Goal: Task Accomplishment & Management: Manage account settings

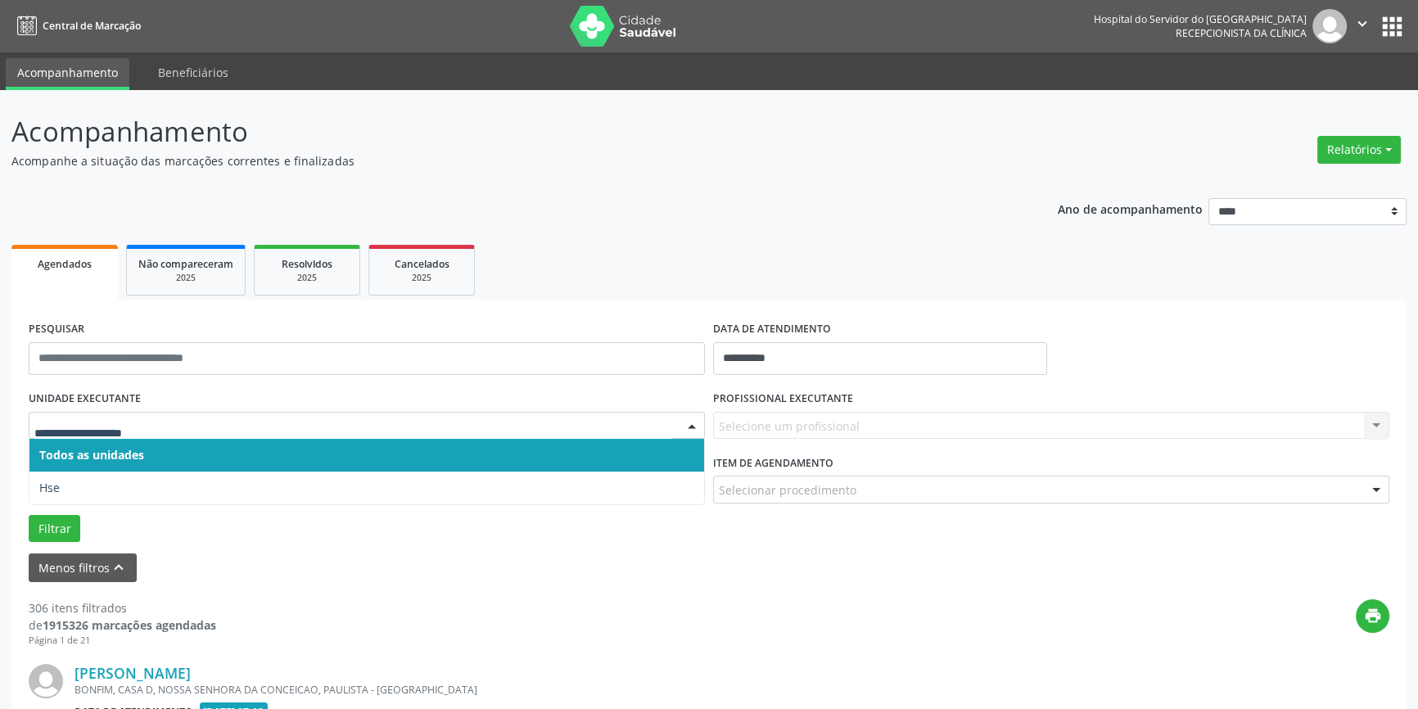
click at [692, 423] on div at bounding box center [692, 427] width 25 height 28
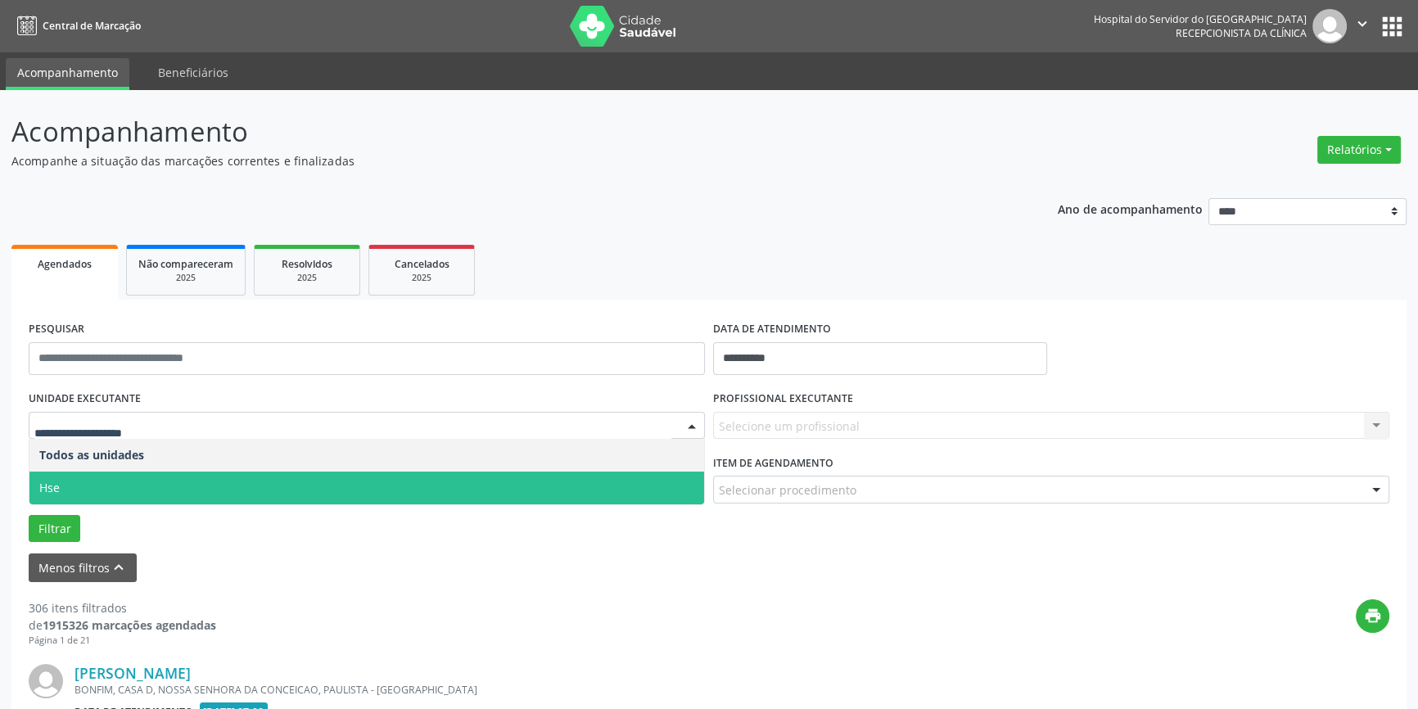
click at [639, 491] on span "Hse" at bounding box center [366, 488] width 675 height 33
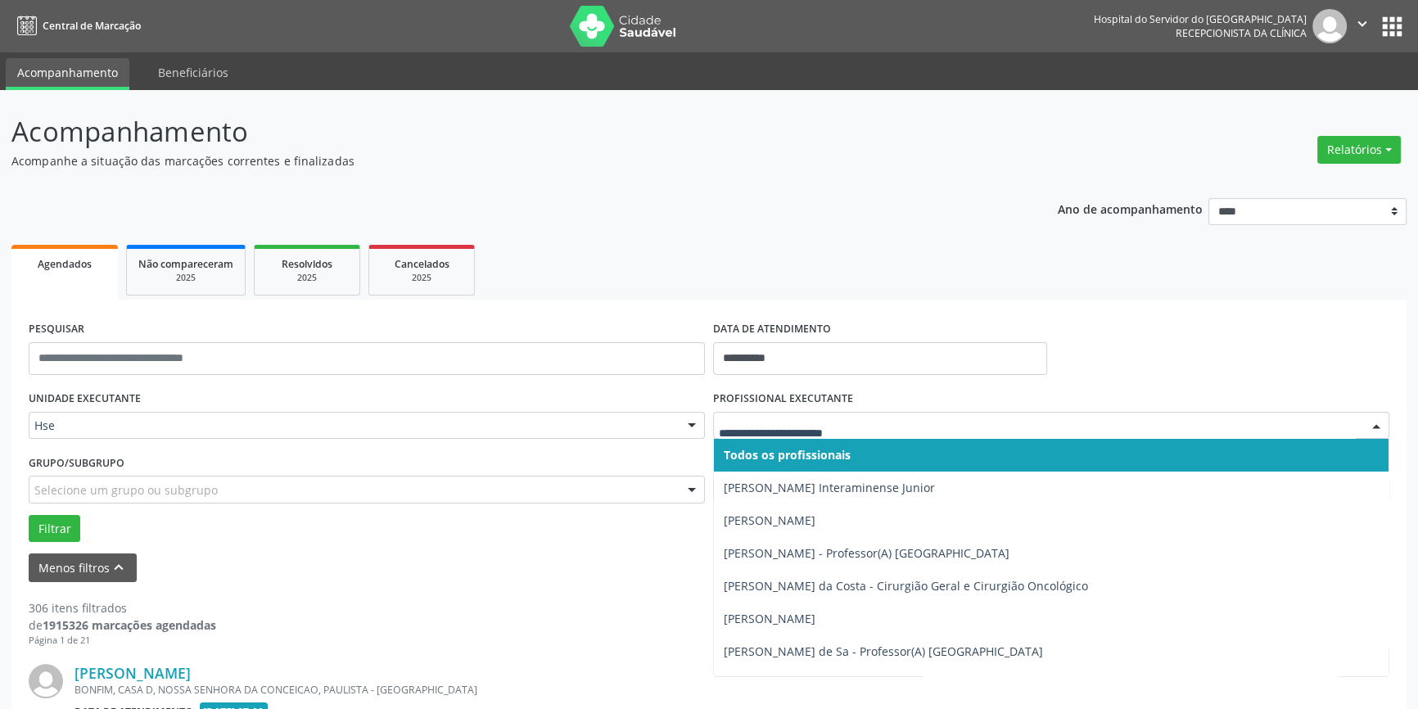
click at [1377, 426] on div at bounding box center [1376, 427] width 25 height 28
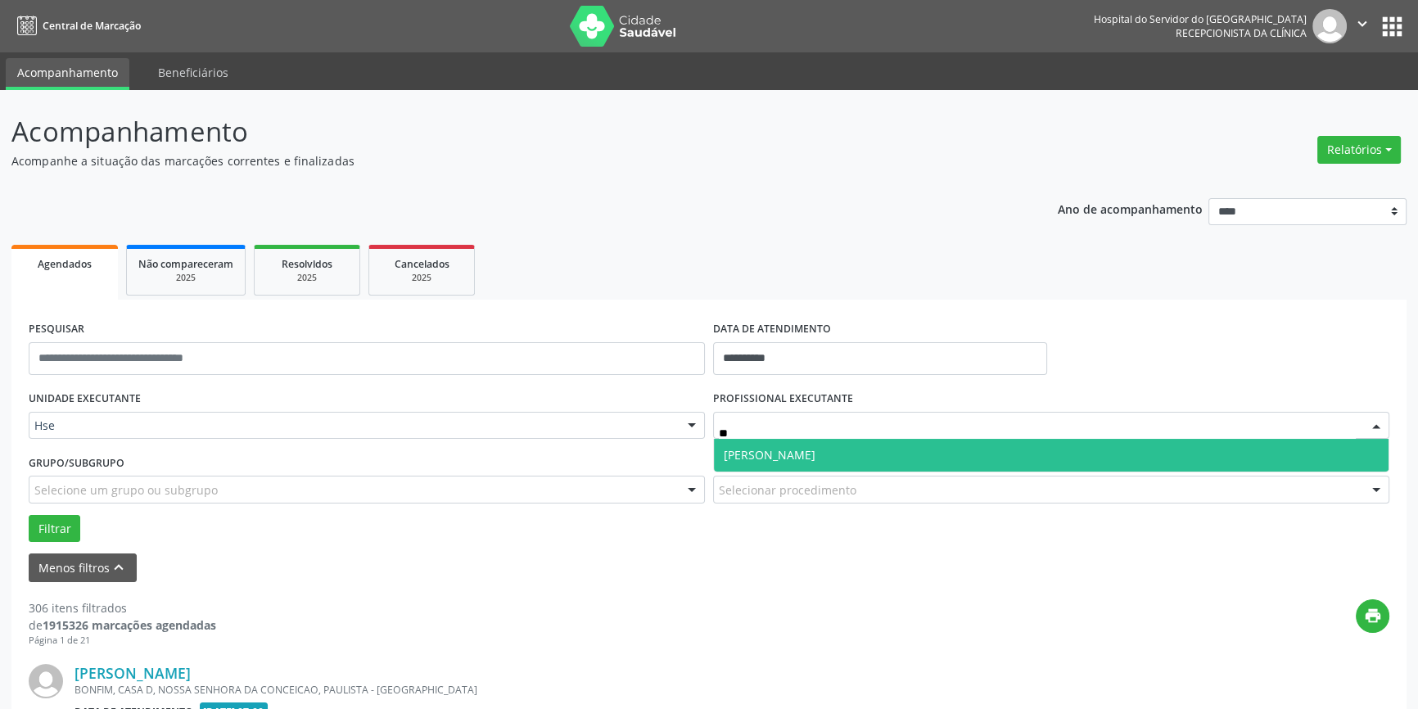
type input "***"
click at [868, 452] on span "[PERSON_NAME]" at bounding box center [1051, 455] width 675 height 33
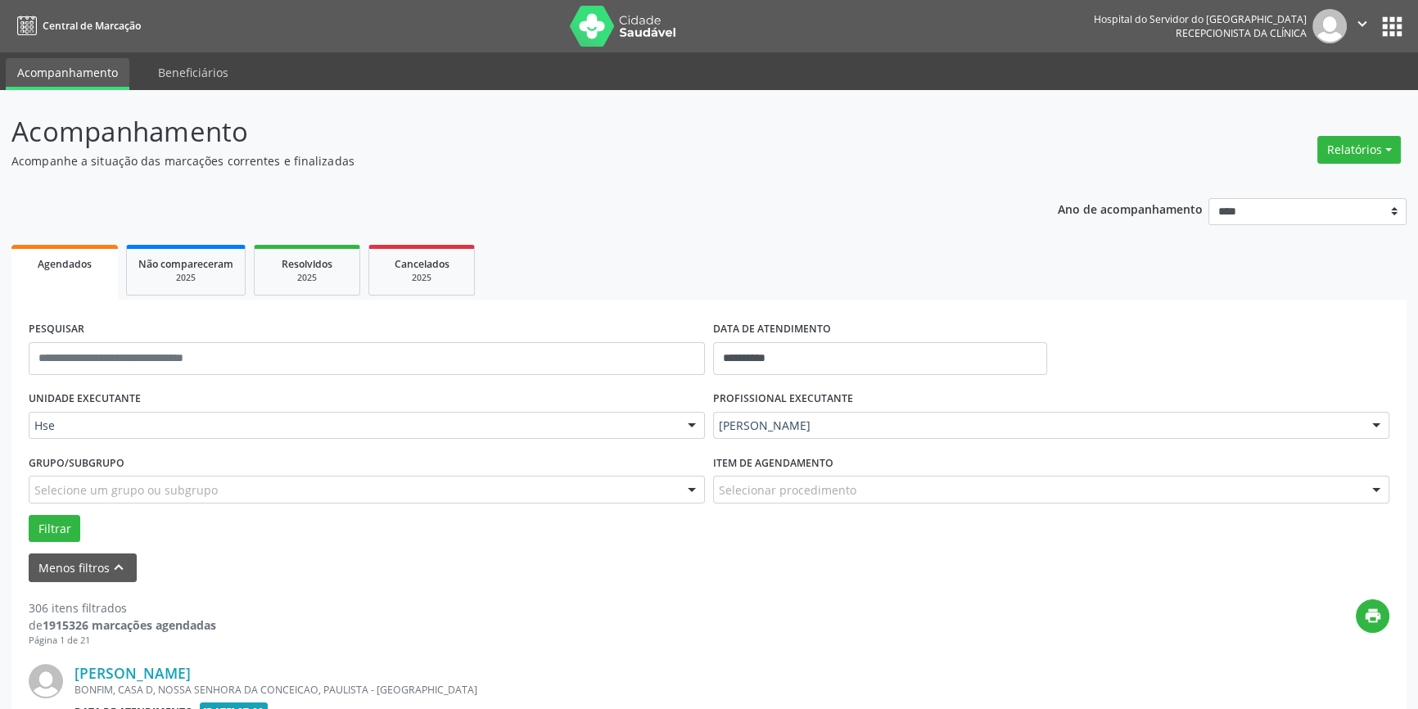
click at [1373, 483] on div at bounding box center [1376, 491] width 25 height 28
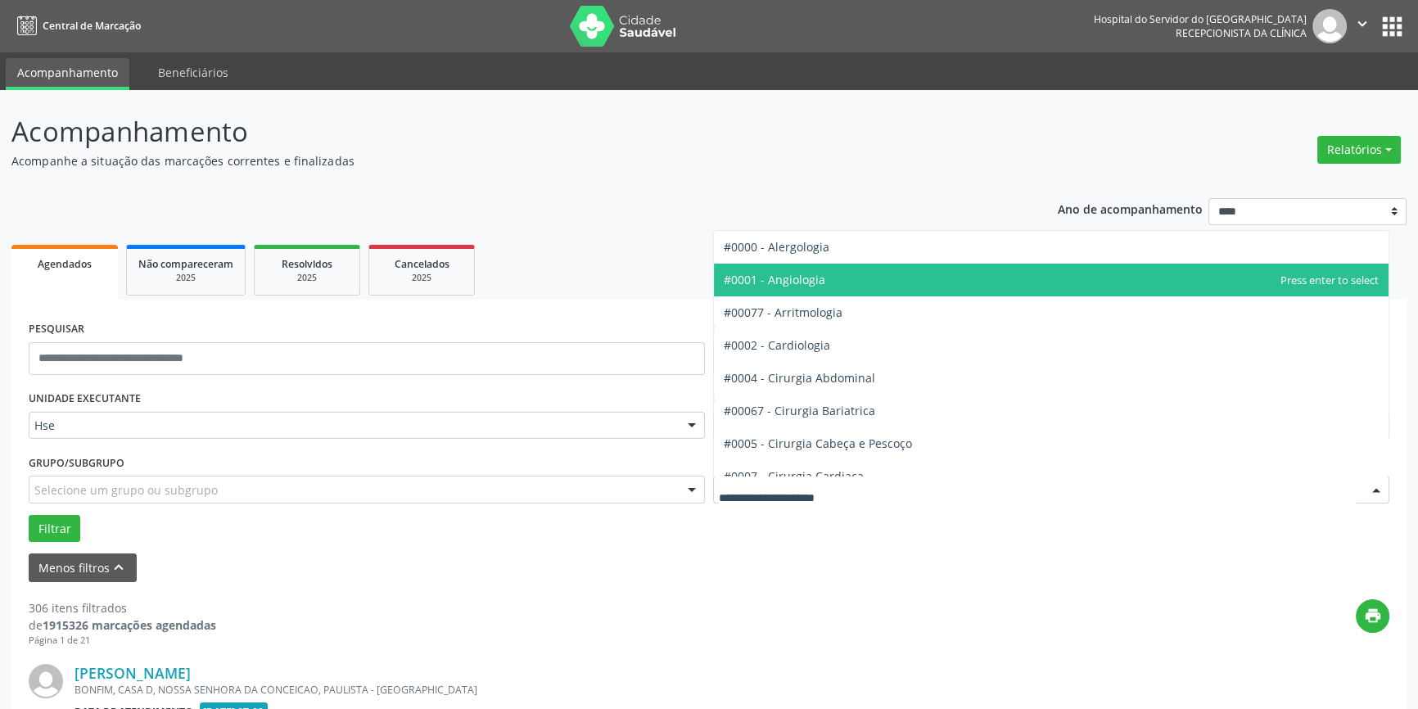
click at [829, 282] on span "#0001 - Angiologia" at bounding box center [1051, 280] width 675 height 33
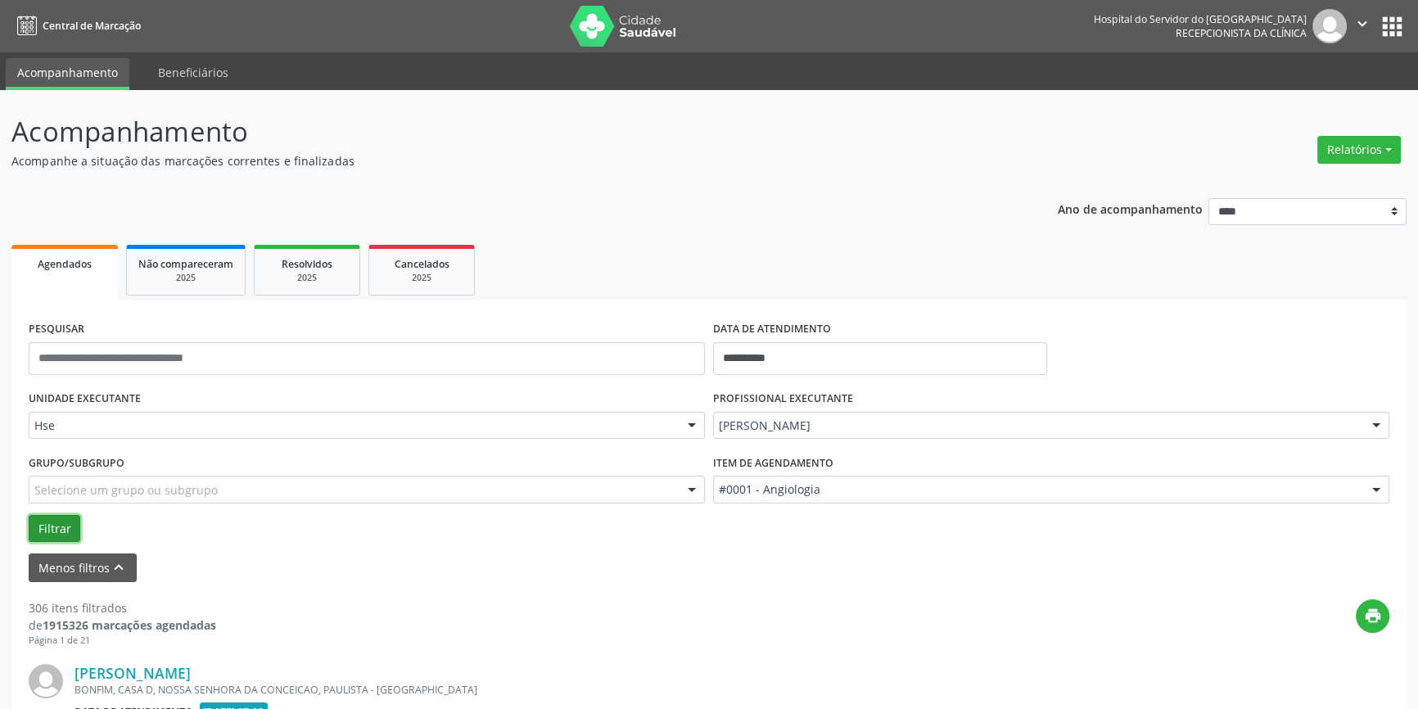
click at [48, 518] on button "Filtrar" at bounding box center [55, 529] width 52 height 28
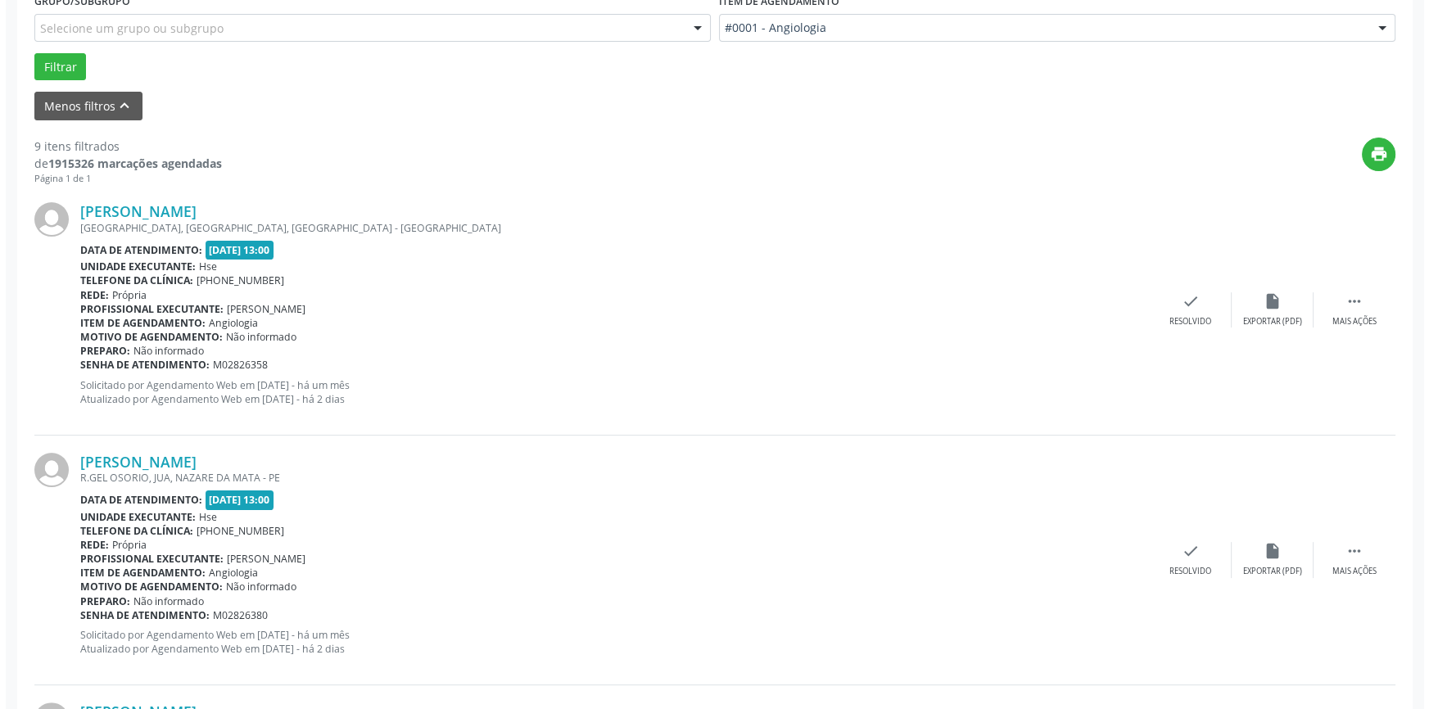
scroll to position [510, 0]
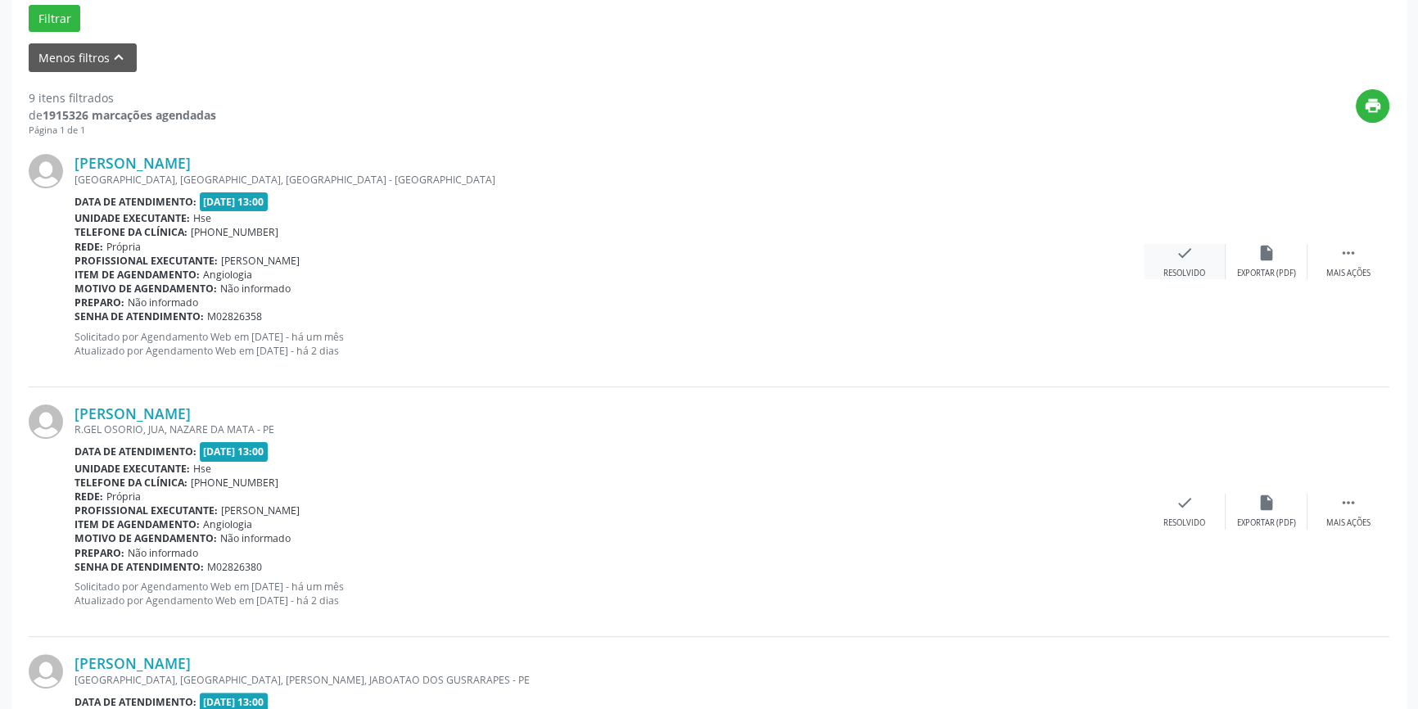
click at [1193, 251] on icon "check" at bounding box center [1185, 253] width 18 height 18
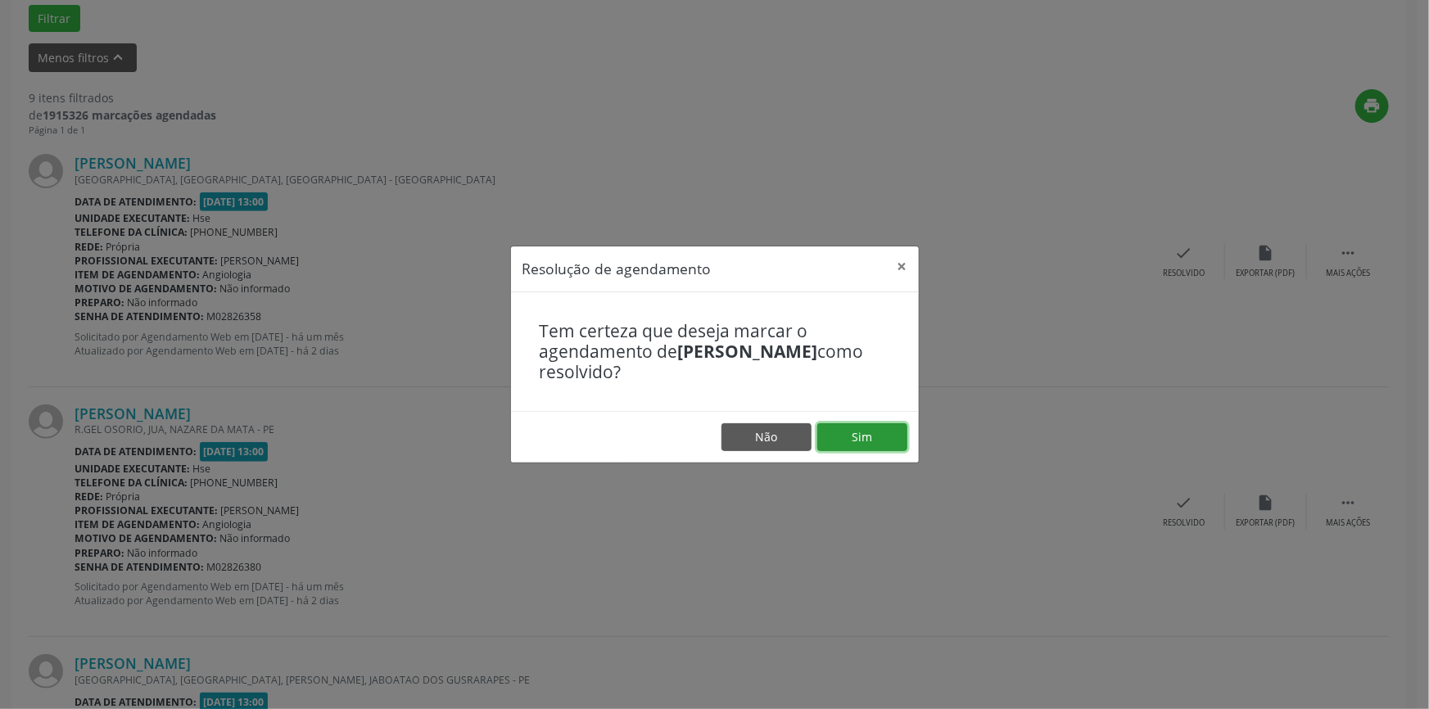
click at [876, 431] on button "Sim" at bounding box center [862, 437] width 90 height 28
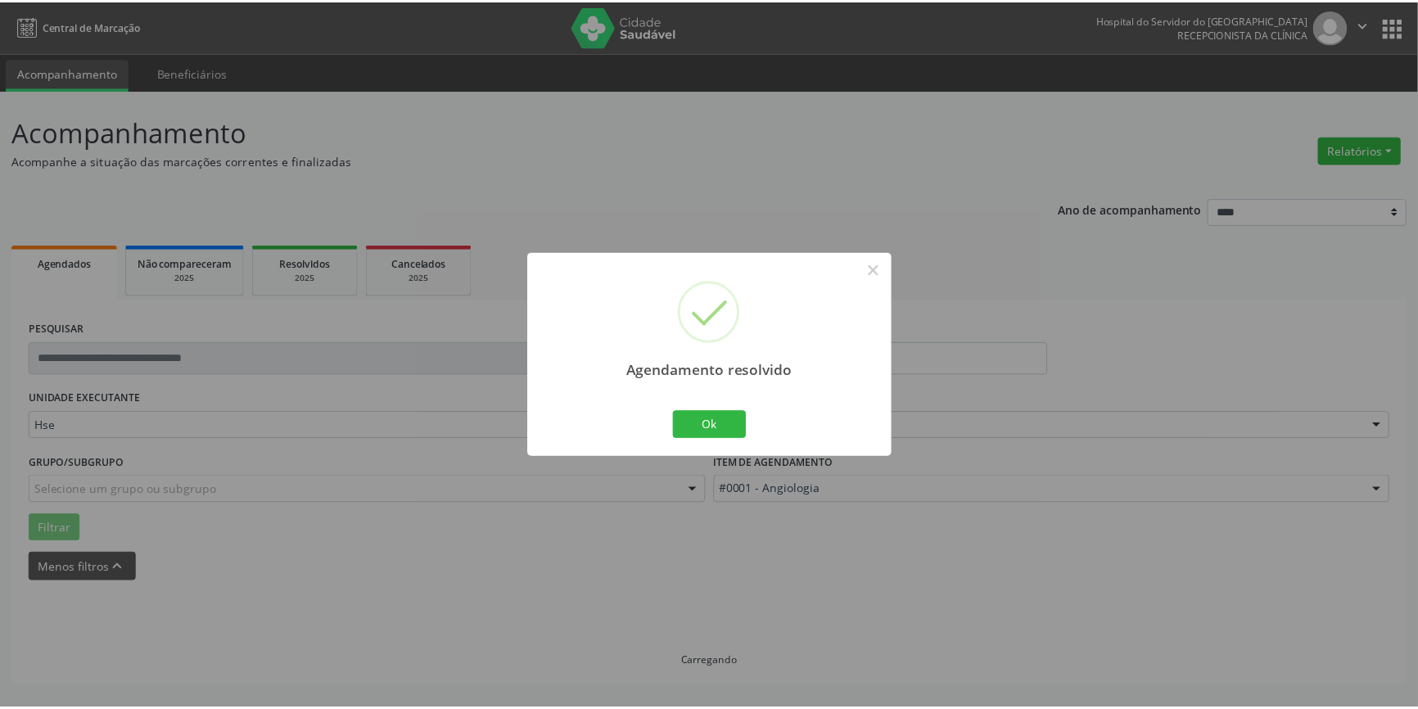
scroll to position [0, 0]
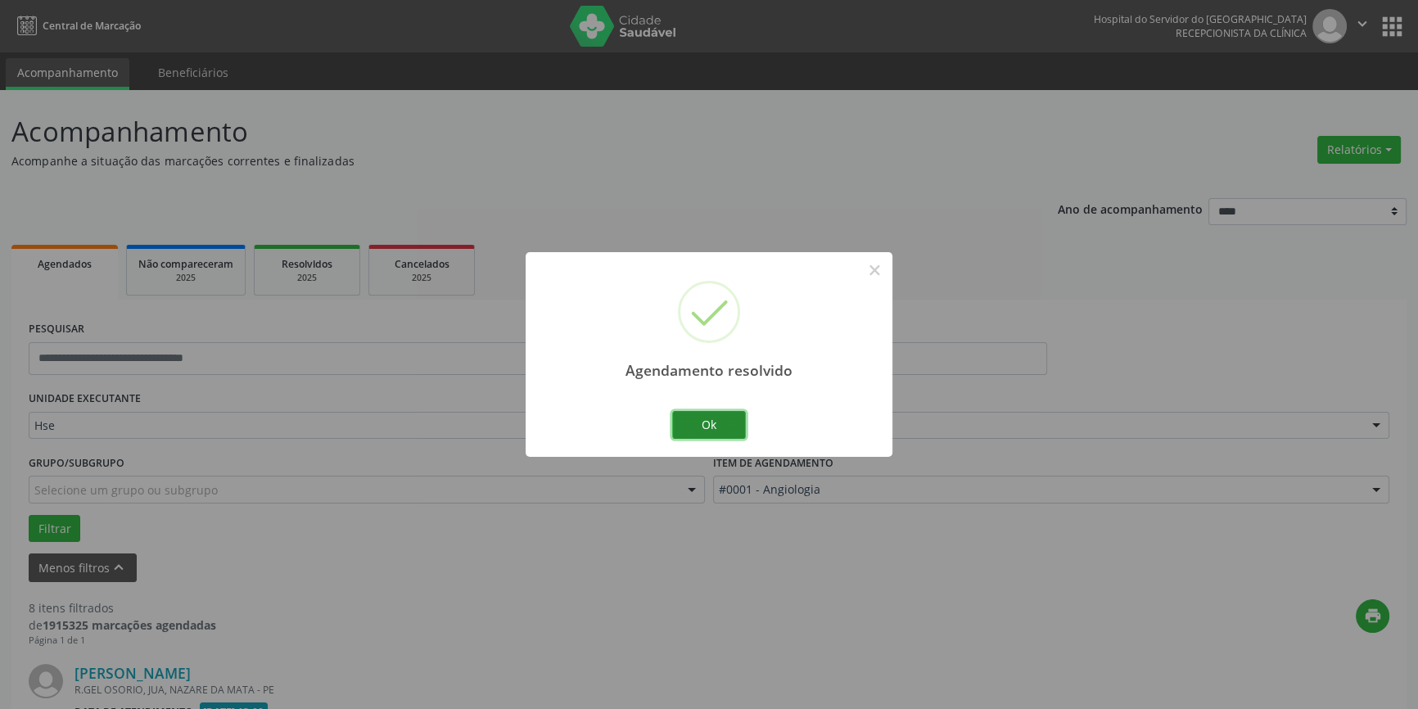
click at [722, 422] on button "Ok" at bounding box center [709, 425] width 74 height 28
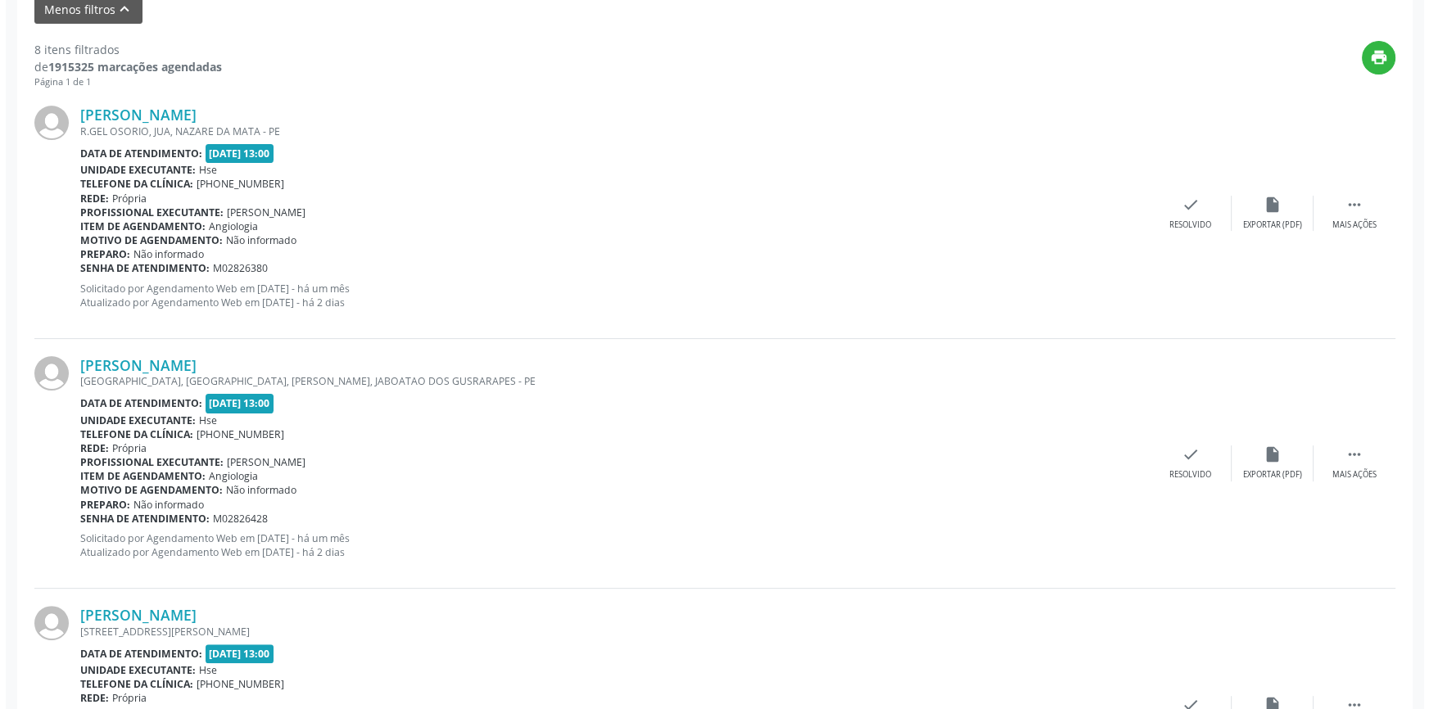
scroll to position [580, 0]
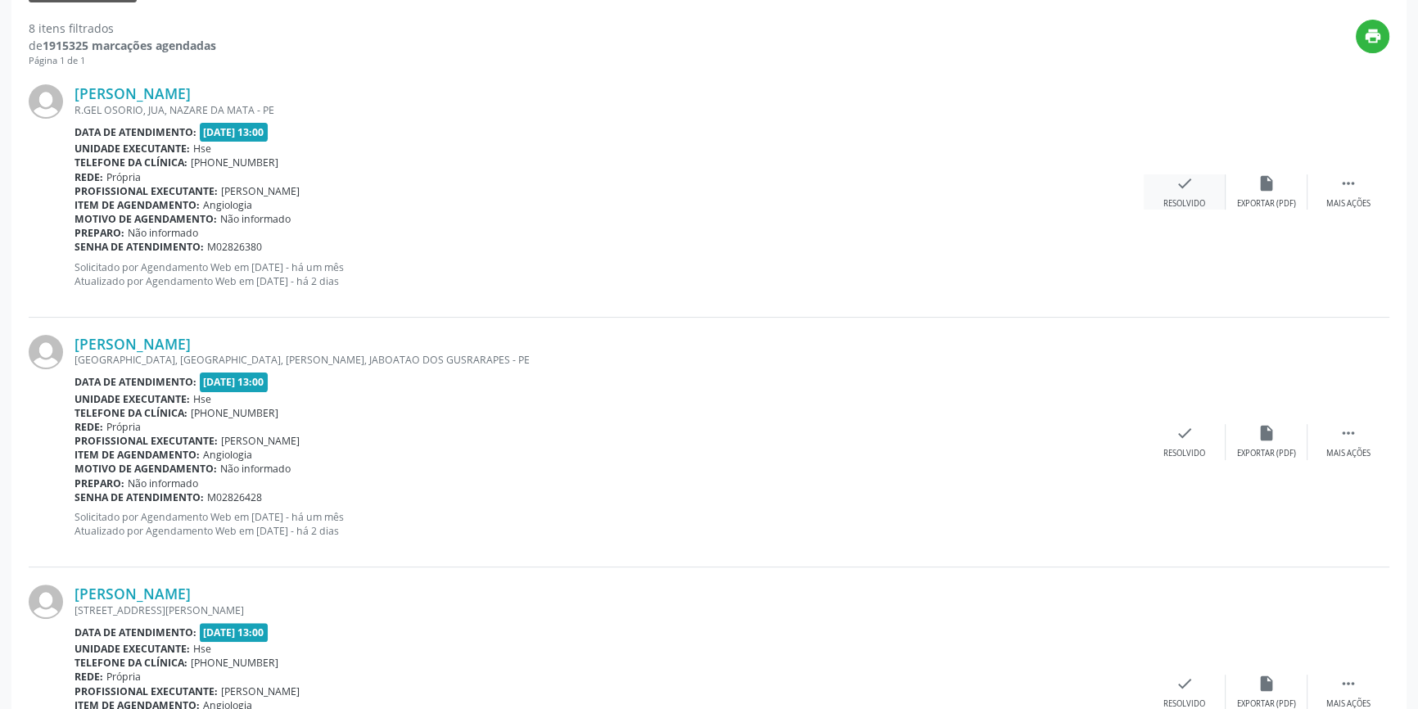
click at [1174, 193] on div "check Resolvido" at bounding box center [1185, 191] width 82 height 35
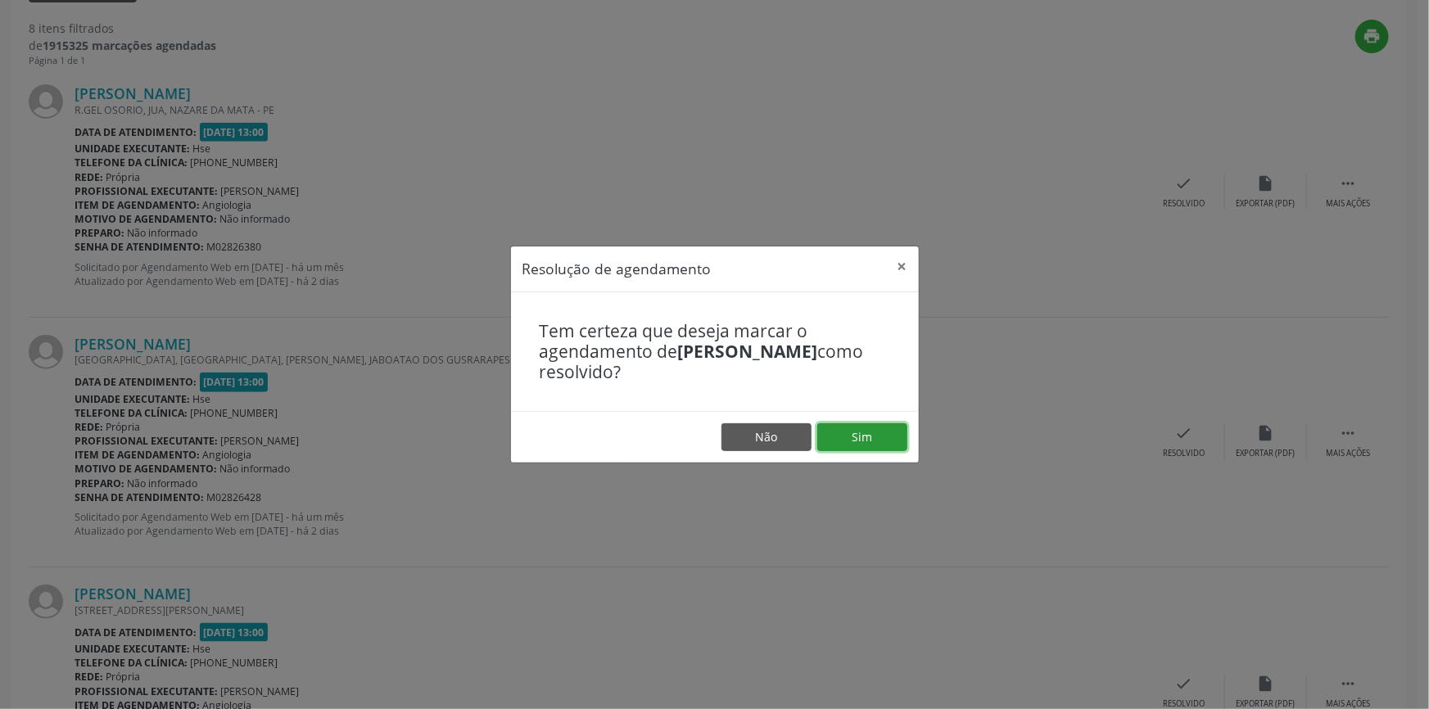
click at [884, 429] on button "Sim" at bounding box center [862, 437] width 90 height 28
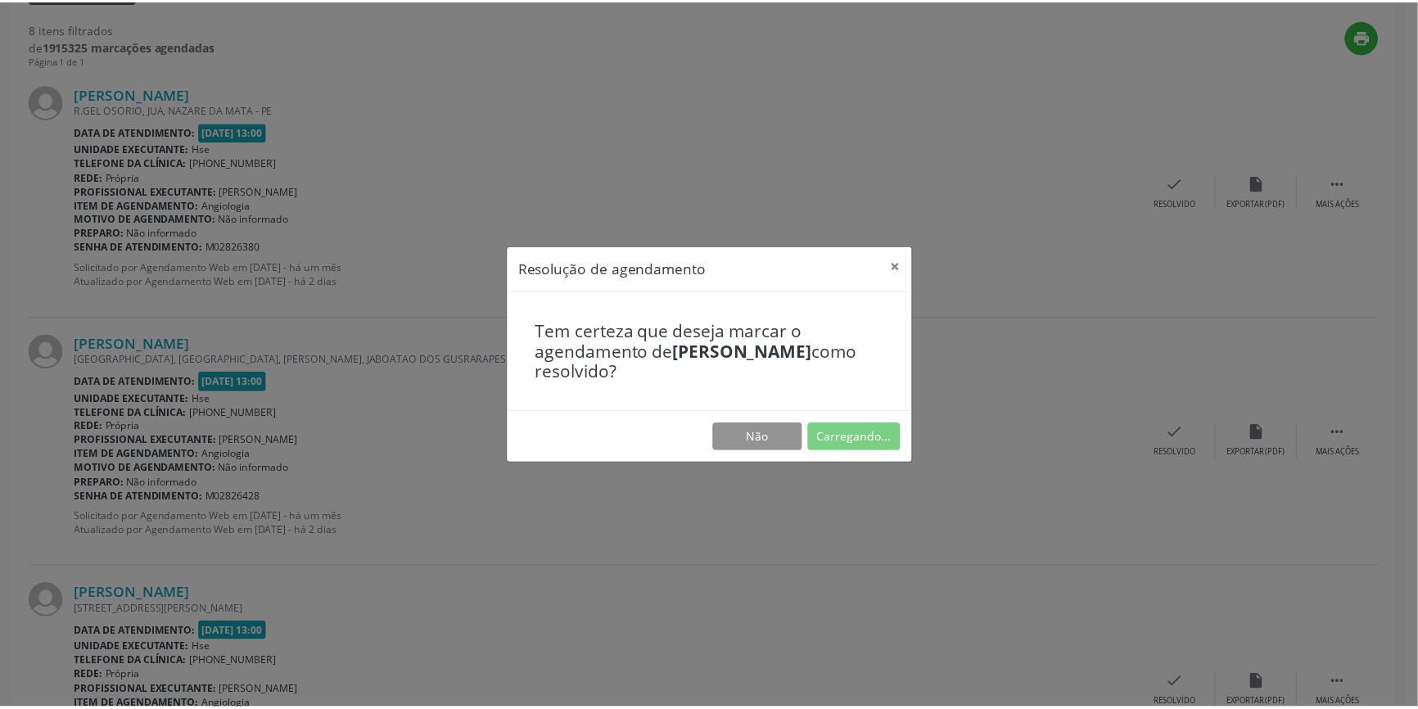
scroll to position [0, 0]
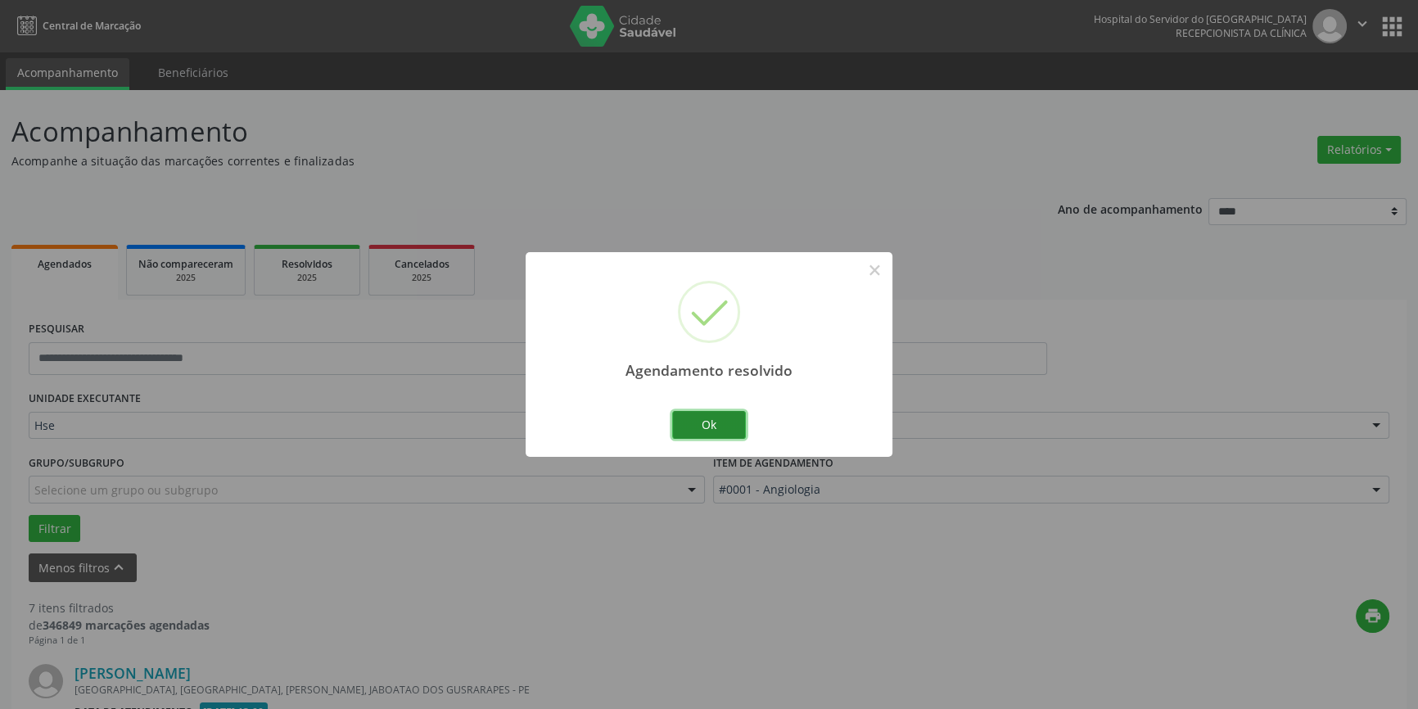
click at [717, 426] on button "Ok" at bounding box center [709, 425] width 74 height 28
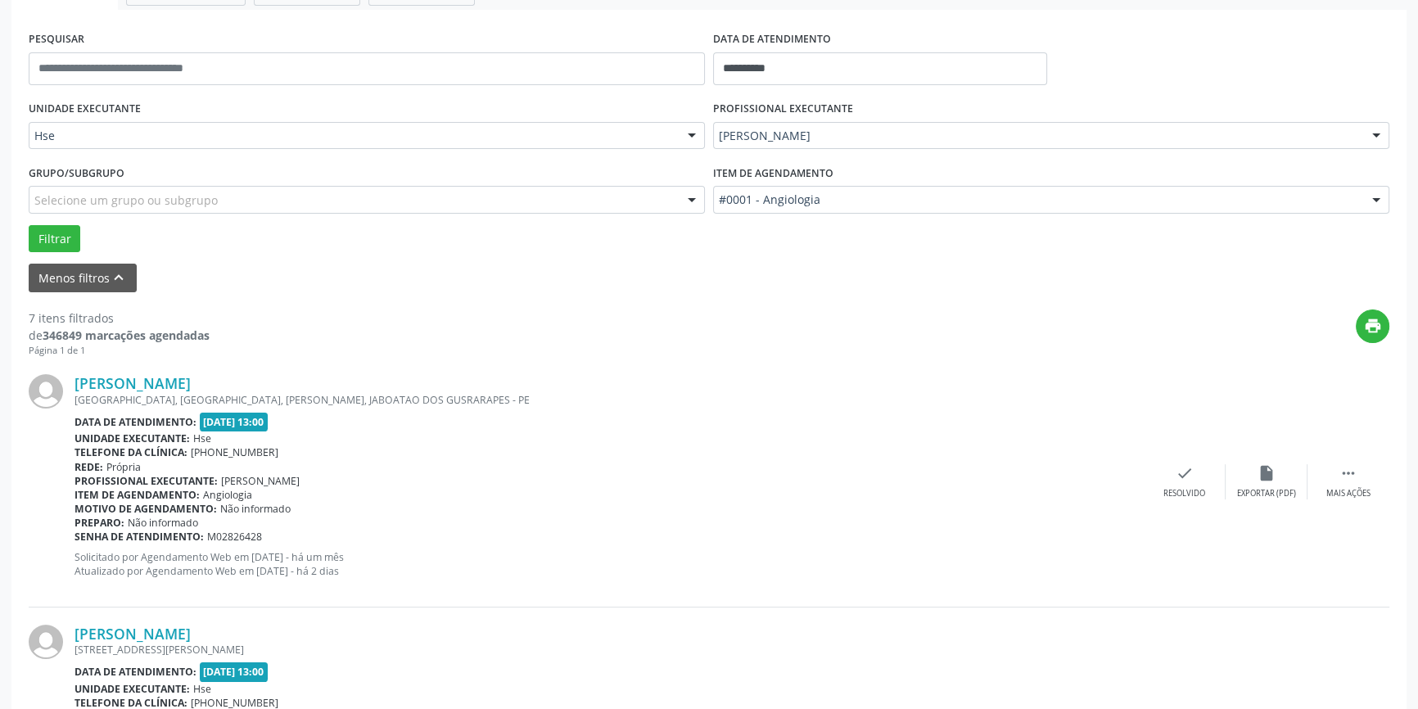
scroll to position [301, 0]
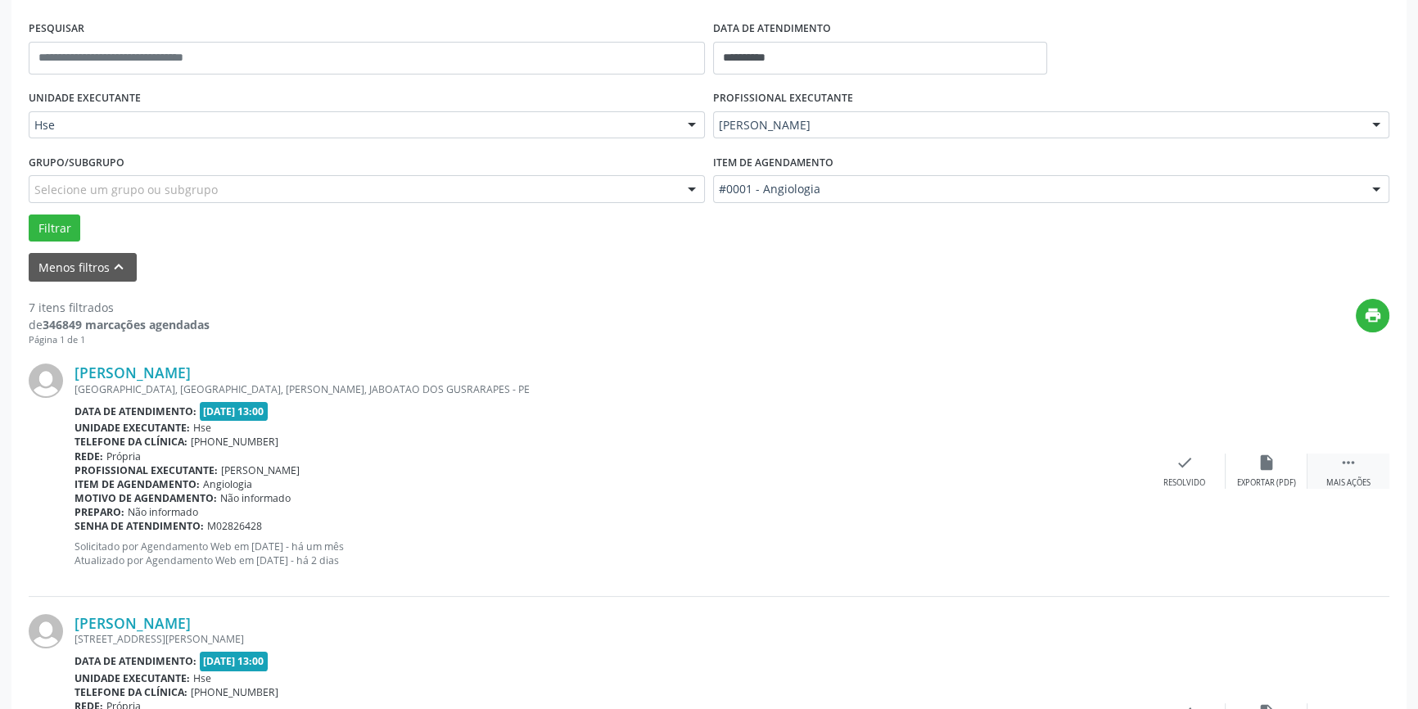
click at [1343, 467] on icon "" at bounding box center [1349, 463] width 18 height 18
click at [1280, 467] on div "alarm_off Não compareceu" at bounding box center [1267, 471] width 82 height 35
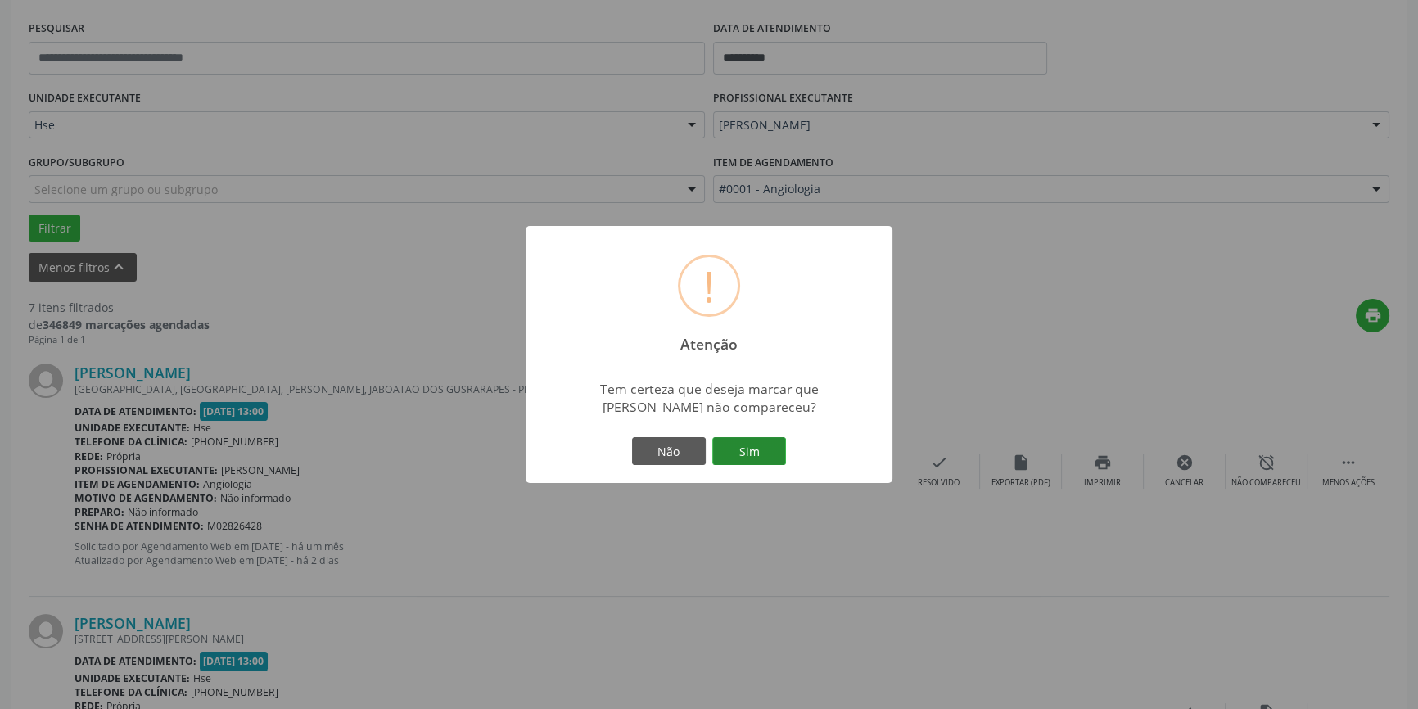
click at [761, 451] on button "Sim" at bounding box center [749, 451] width 74 height 28
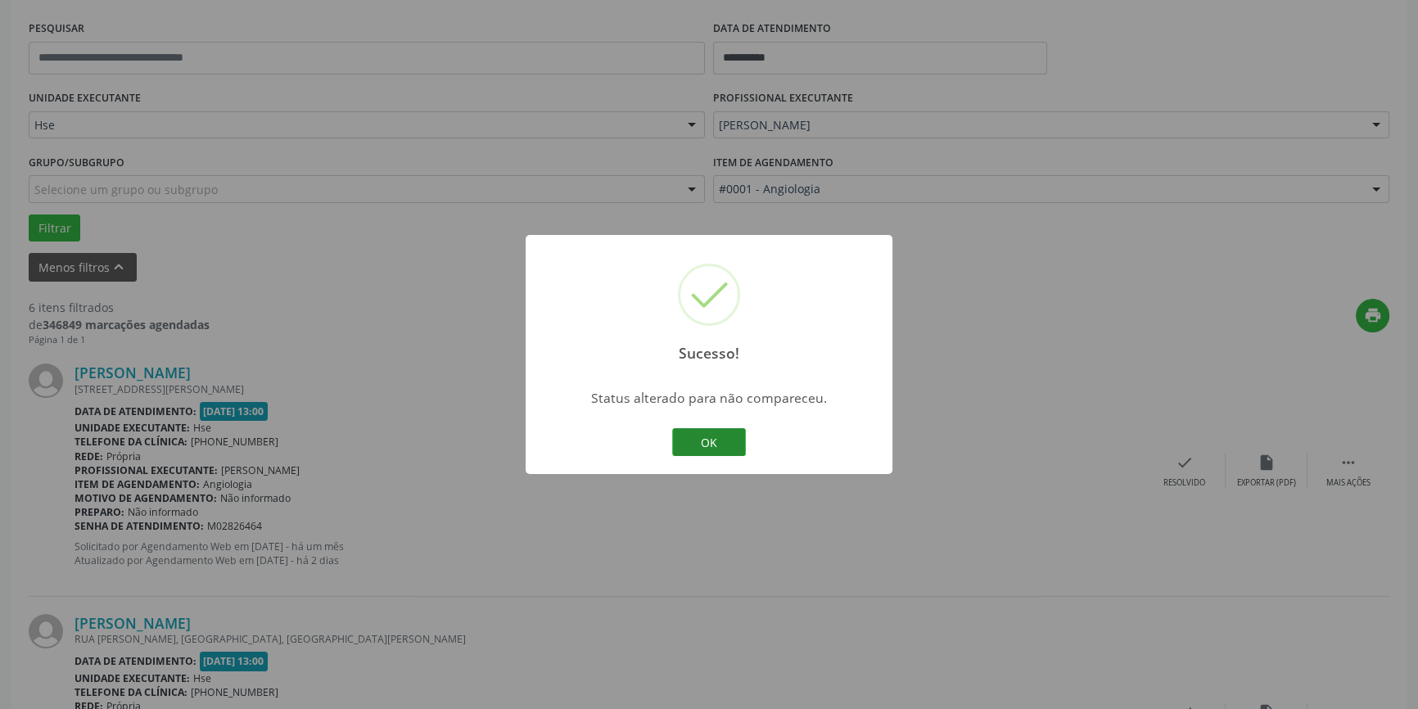
click at [721, 446] on button "OK" at bounding box center [709, 442] width 74 height 28
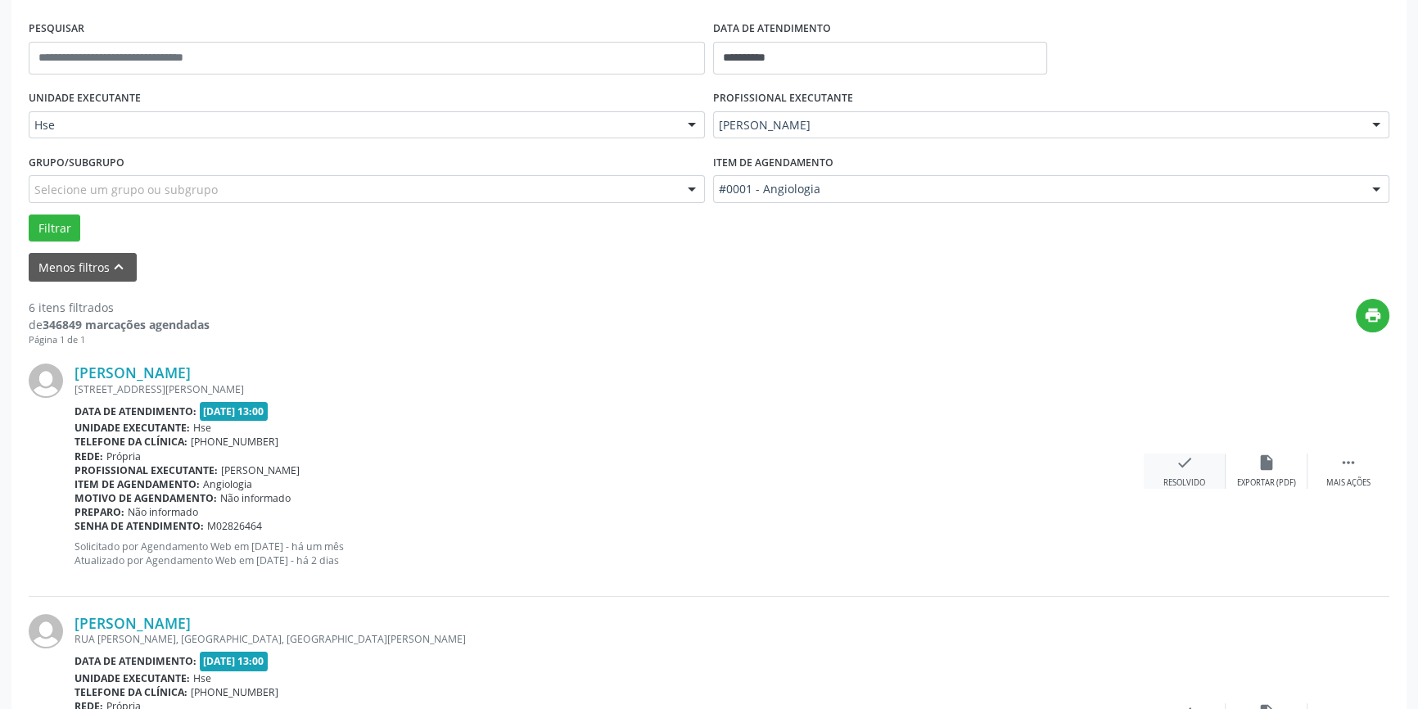
click at [1168, 468] on div "check Resolvido" at bounding box center [1185, 471] width 82 height 35
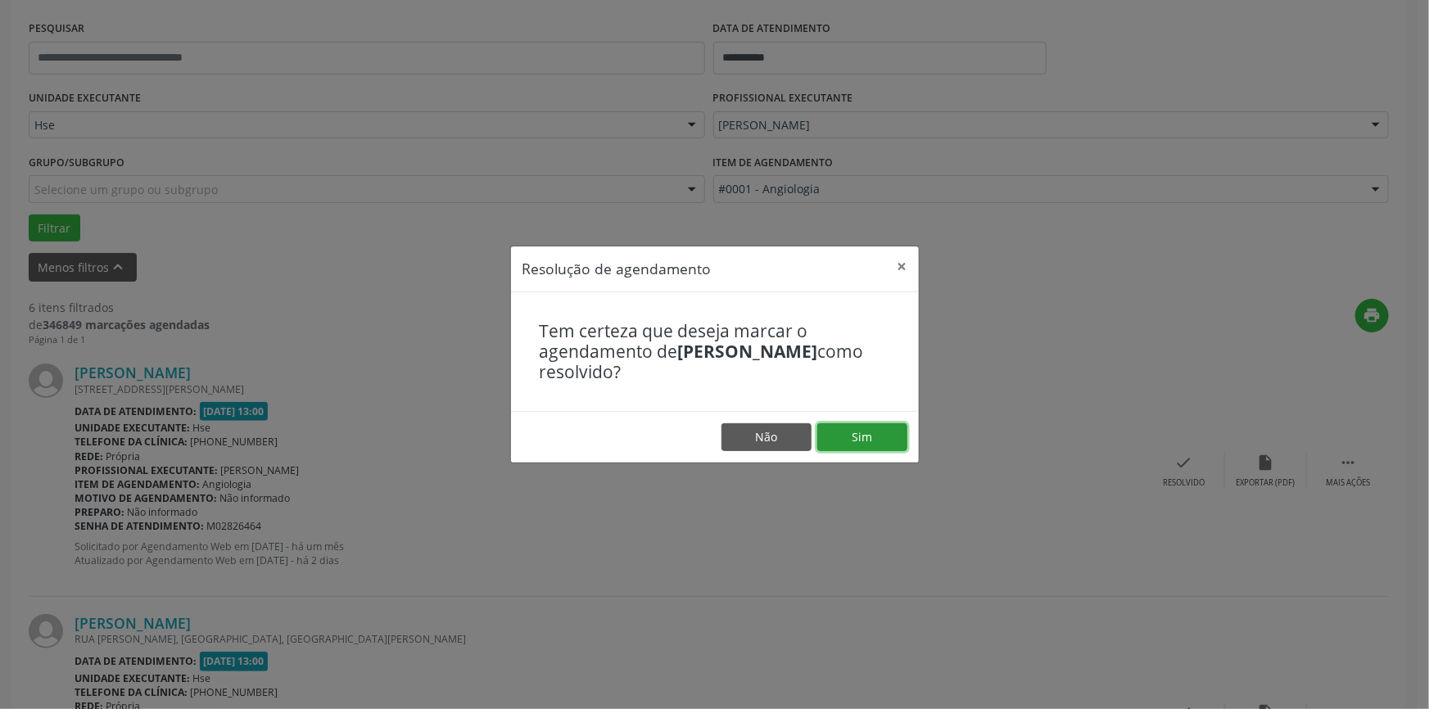
click at [872, 435] on button "Sim" at bounding box center [862, 437] width 90 height 28
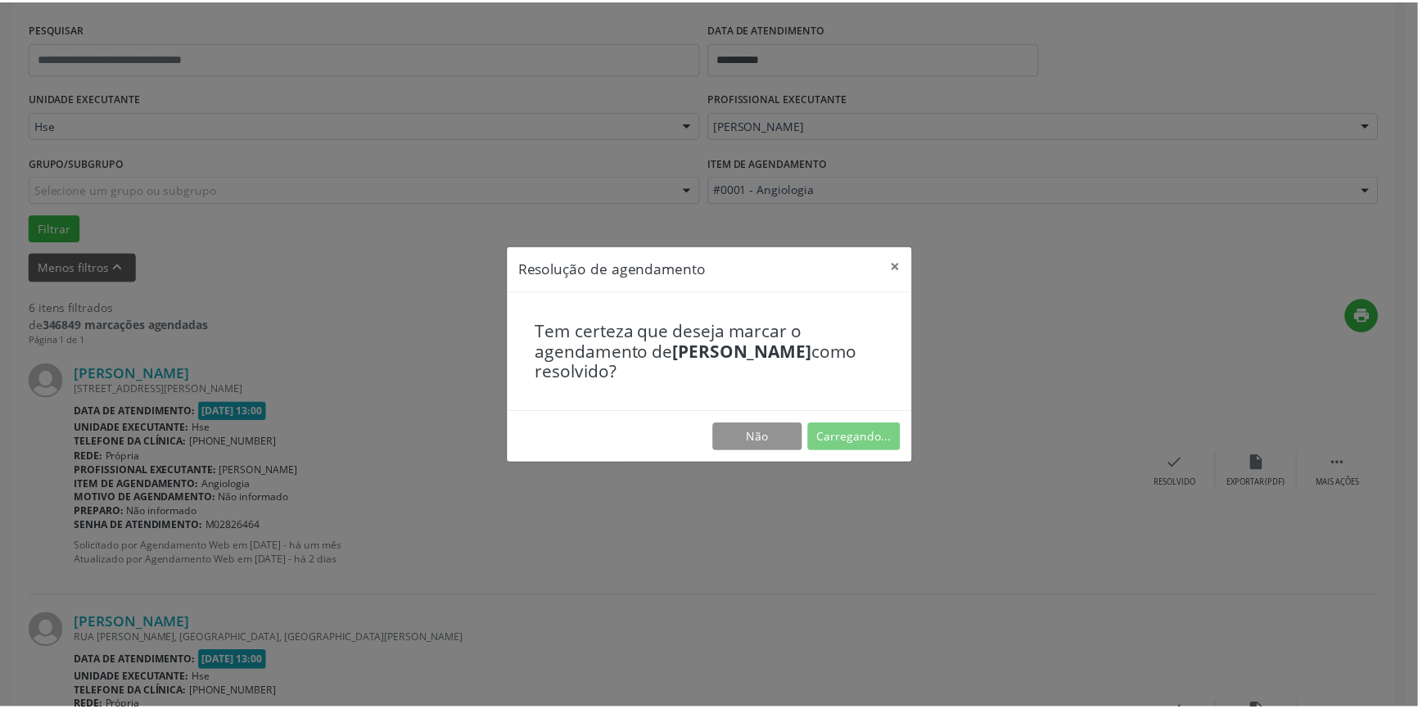
scroll to position [0, 0]
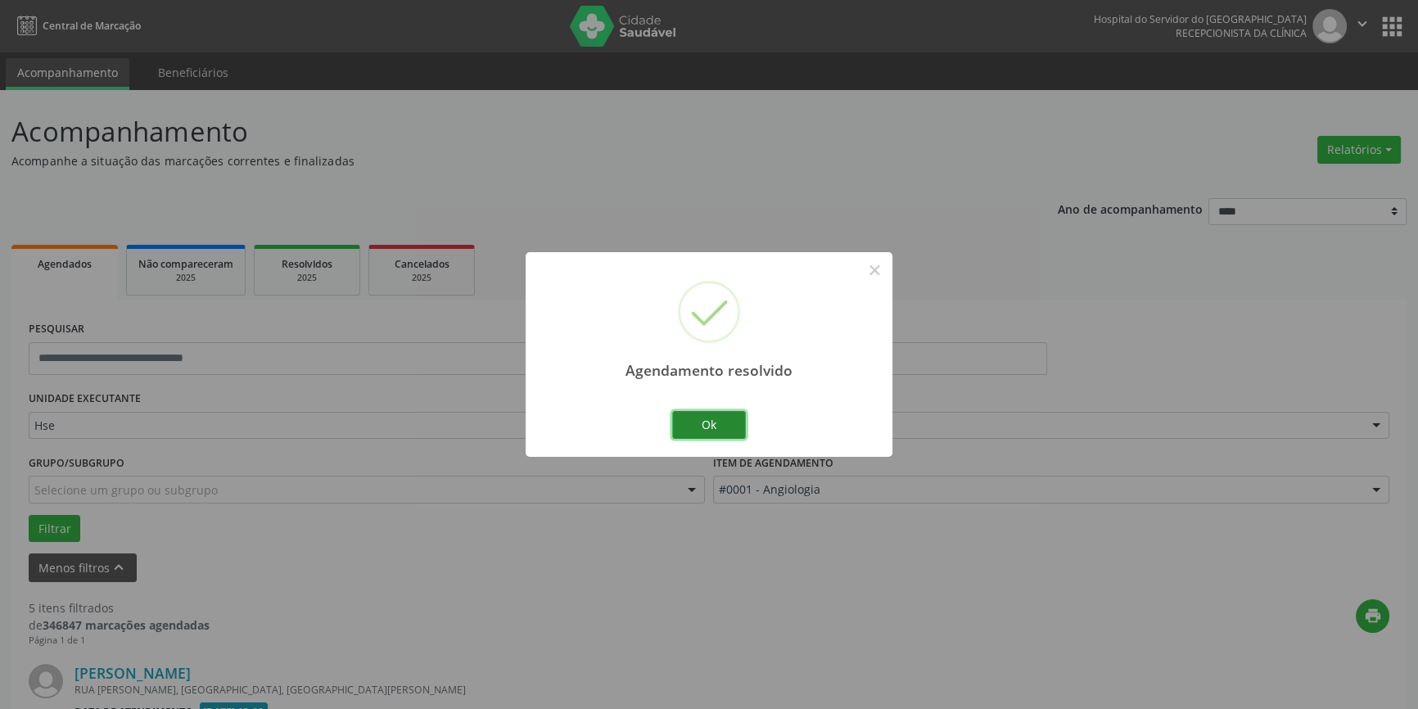
click at [722, 420] on button "Ok" at bounding box center [709, 425] width 74 height 28
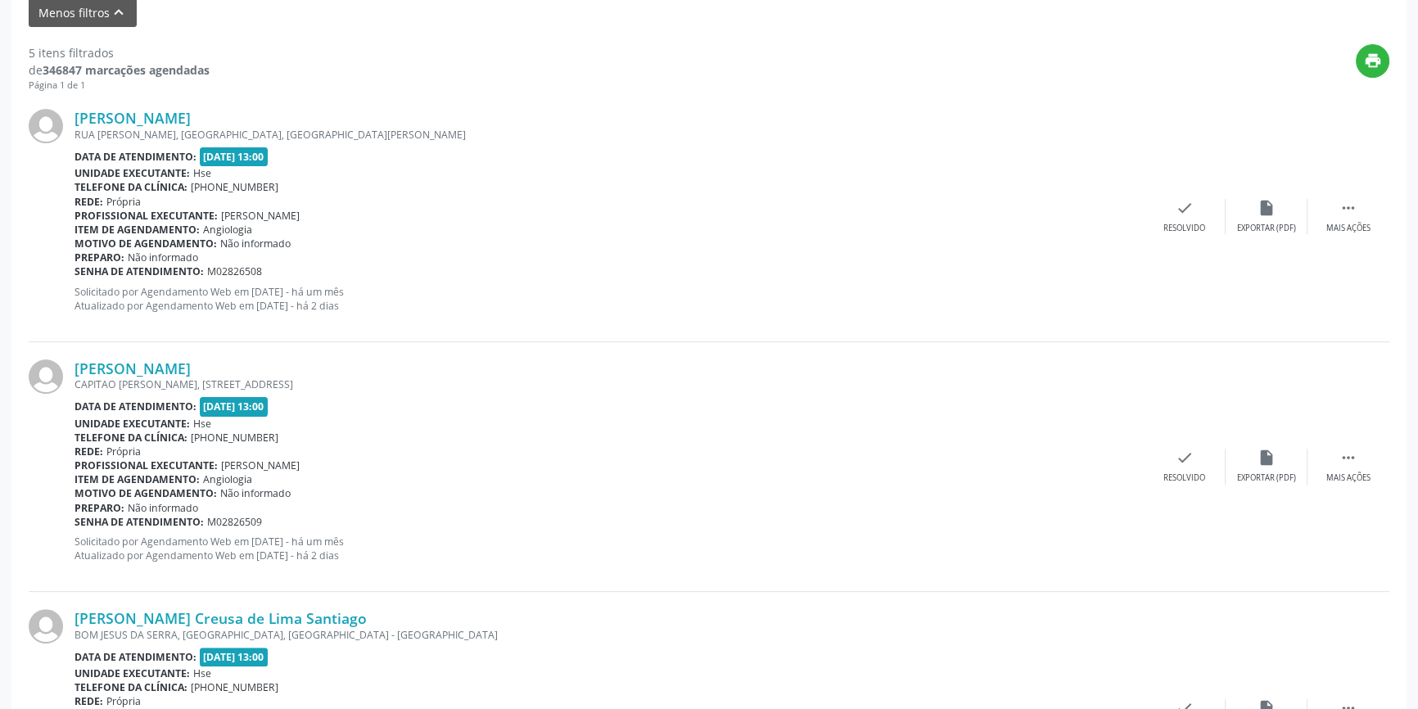
scroll to position [562, 0]
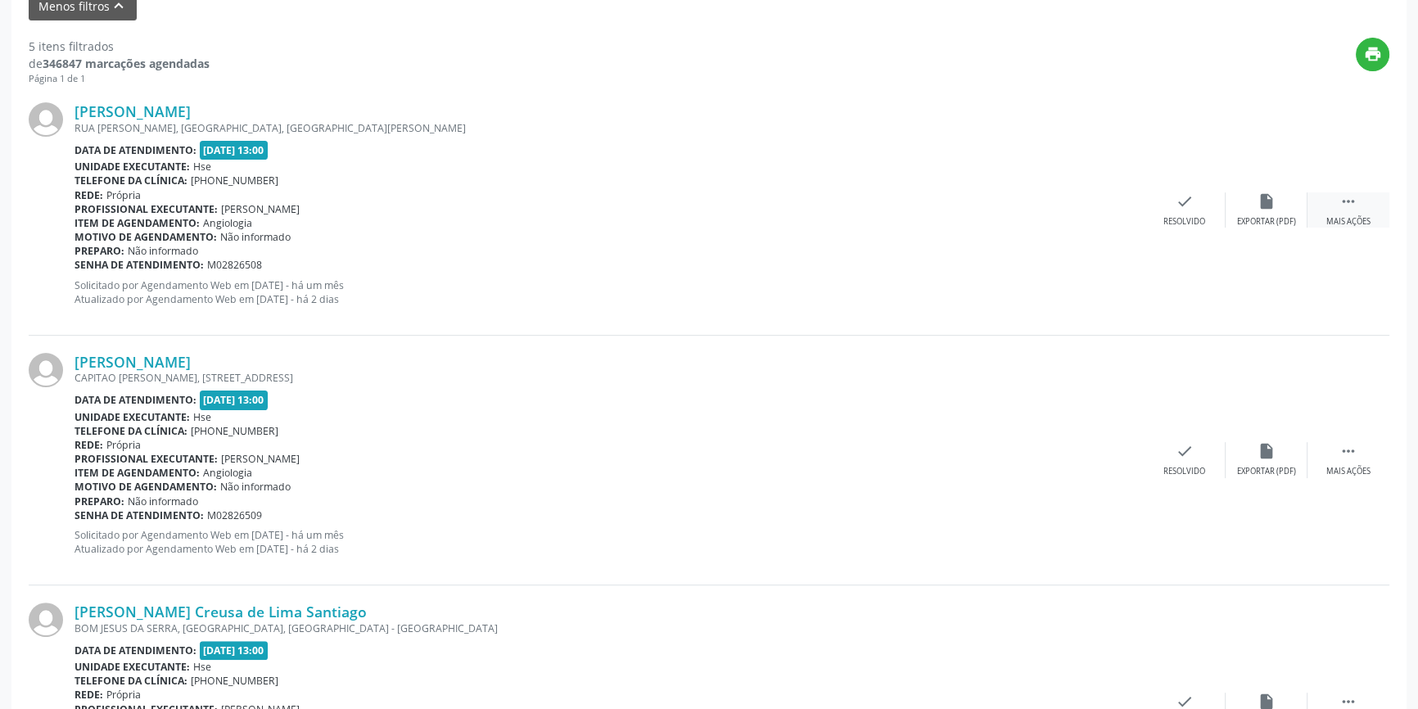
click at [1341, 211] on div " Mais ações" at bounding box center [1349, 209] width 82 height 35
click at [1286, 204] on div "alarm_off Não compareceu" at bounding box center [1267, 209] width 82 height 35
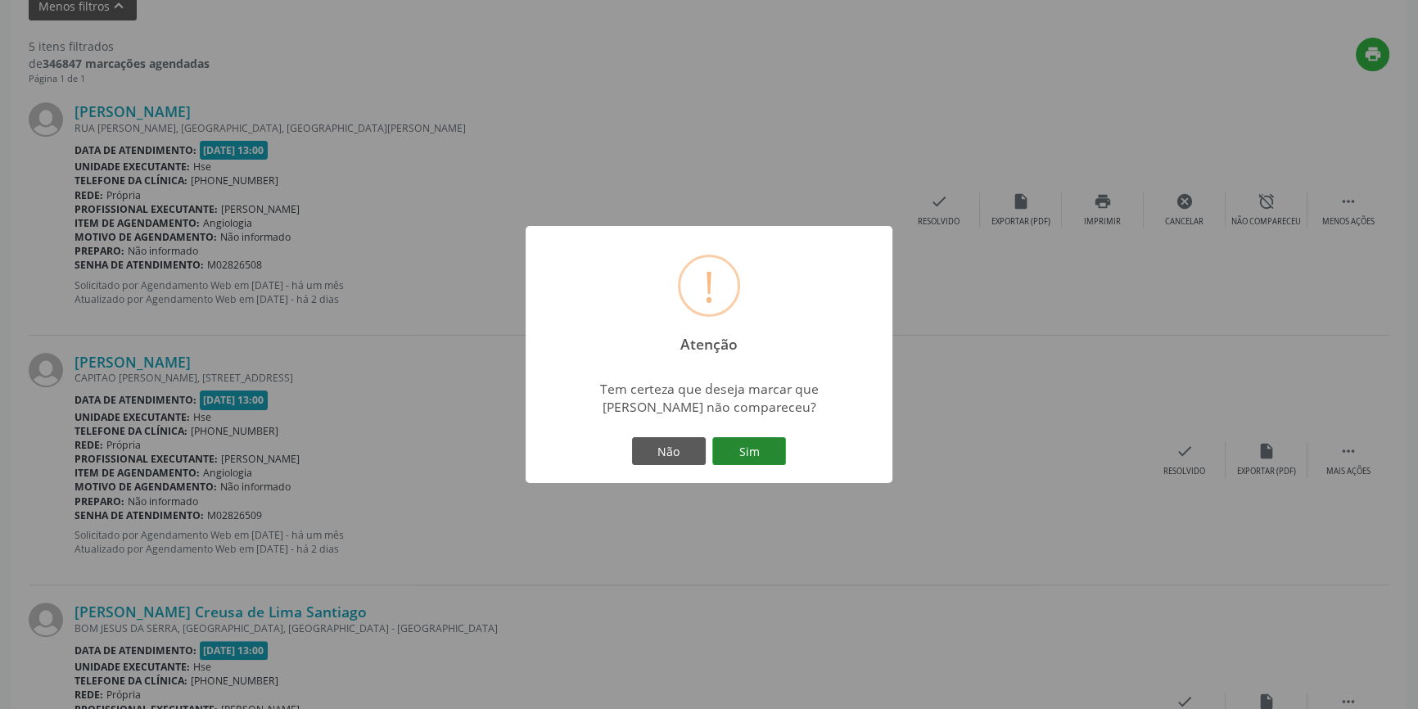
click at [762, 454] on button "Sim" at bounding box center [749, 451] width 74 height 28
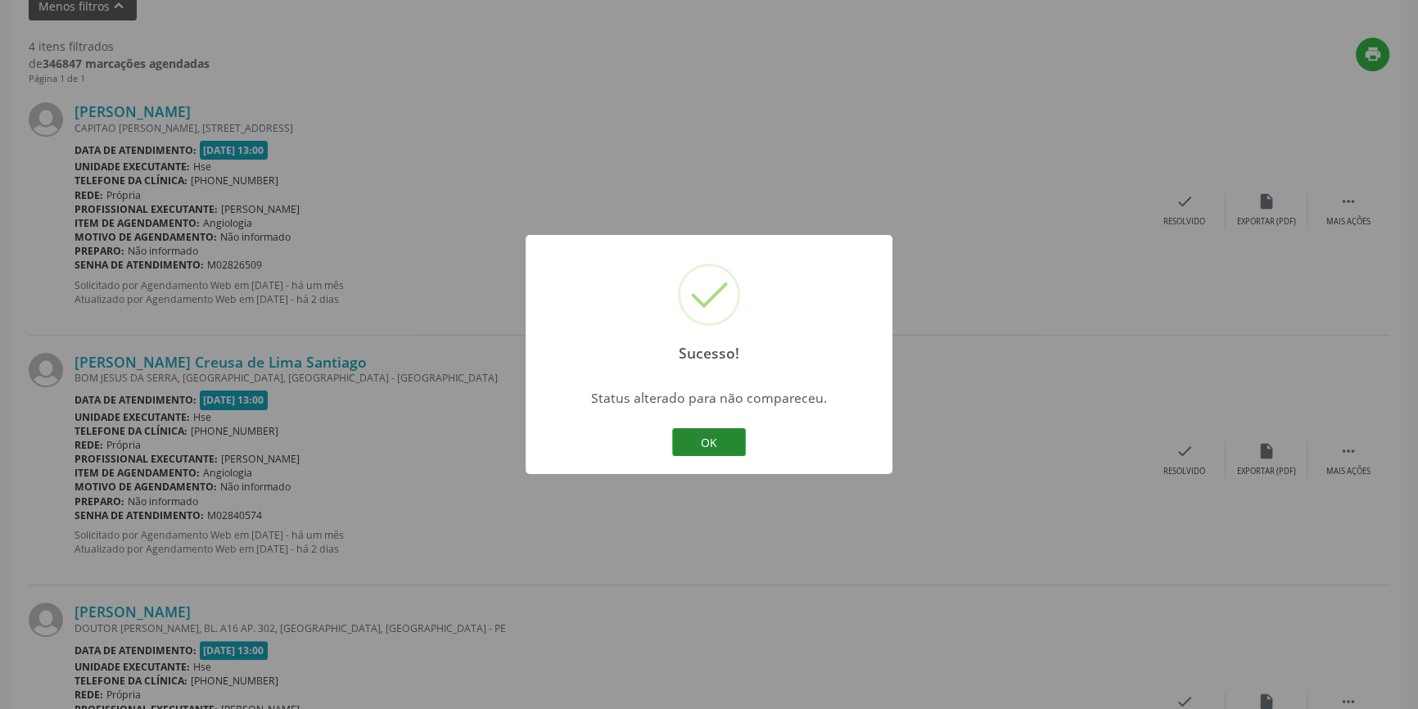
click at [694, 435] on button "OK" at bounding box center [709, 442] width 74 height 28
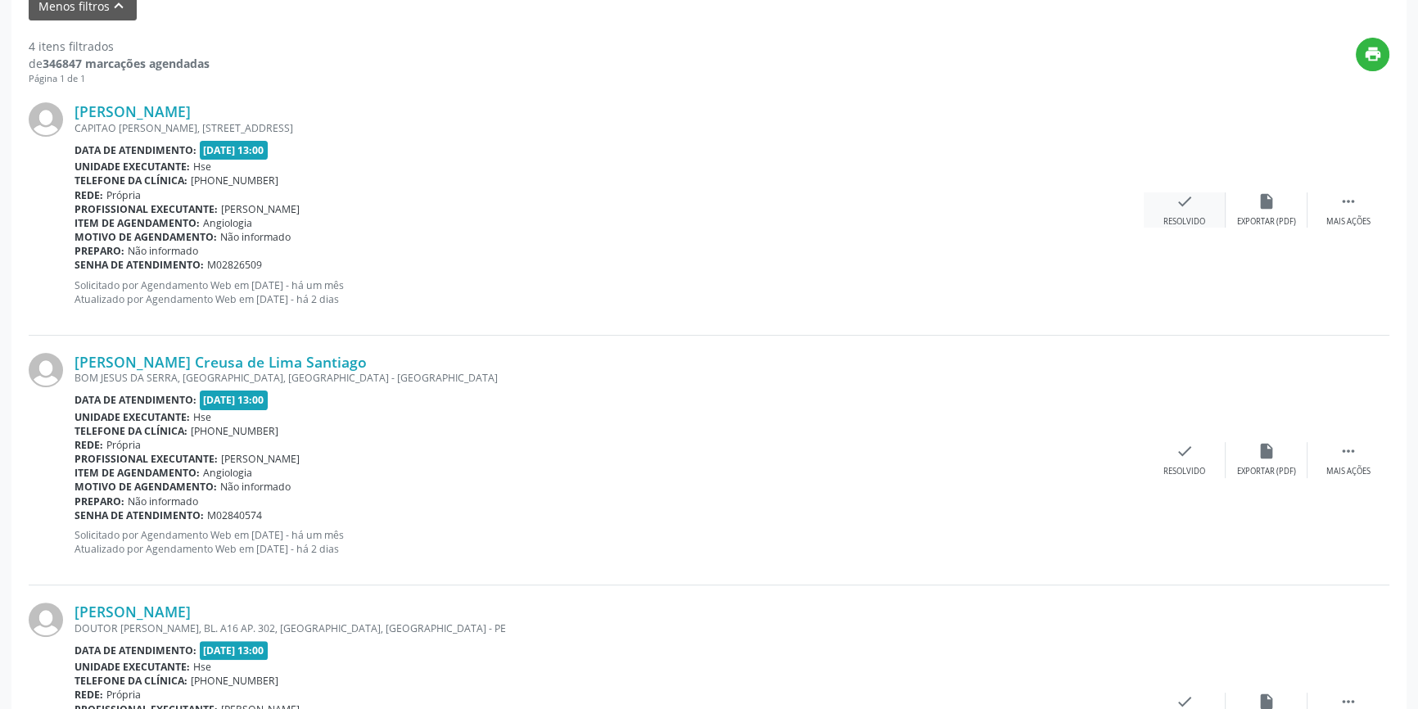
click at [1201, 204] on div "check Resolvido" at bounding box center [1185, 209] width 82 height 35
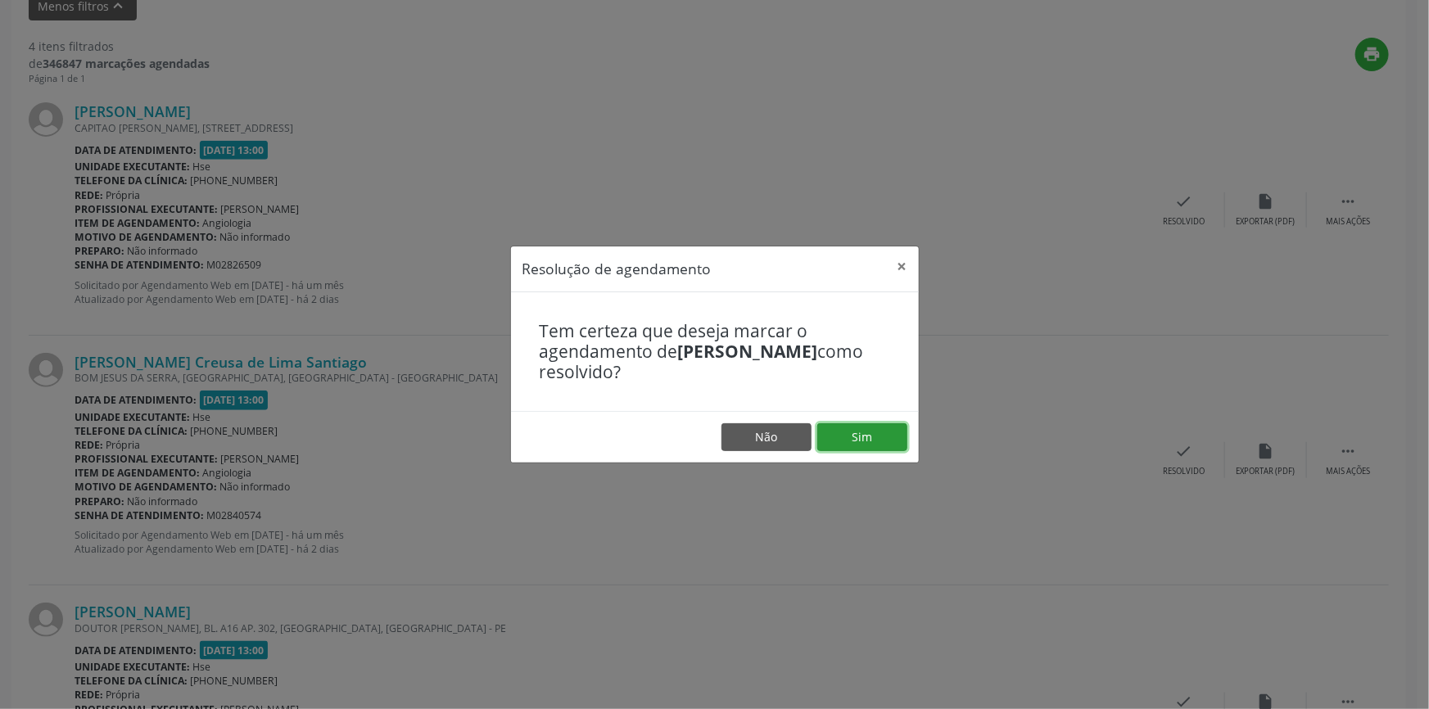
click at [866, 436] on button "Sim" at bounding box center [862, 437] width 90 height 28
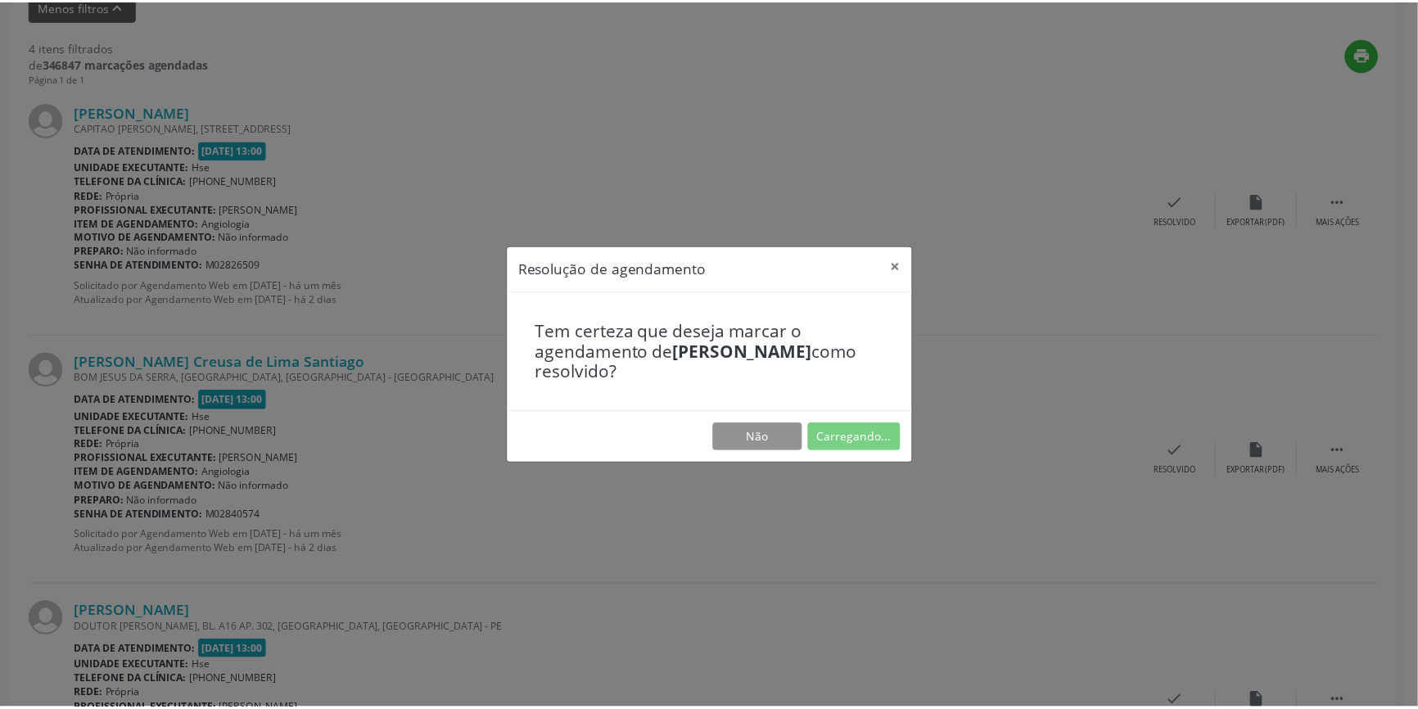
scroll to position [0, 0]
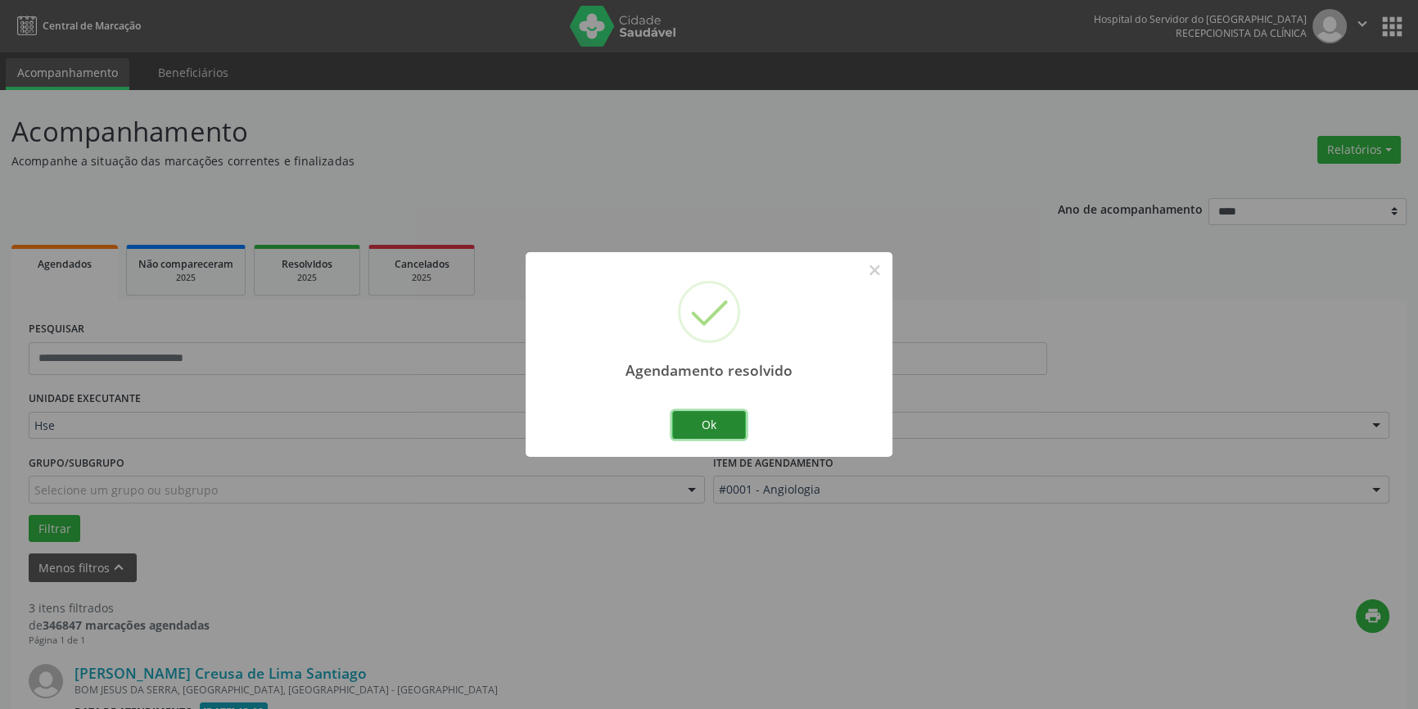
click at [709, 423] on button "Ok" at bounding box center [709, 425] width 74 height 28
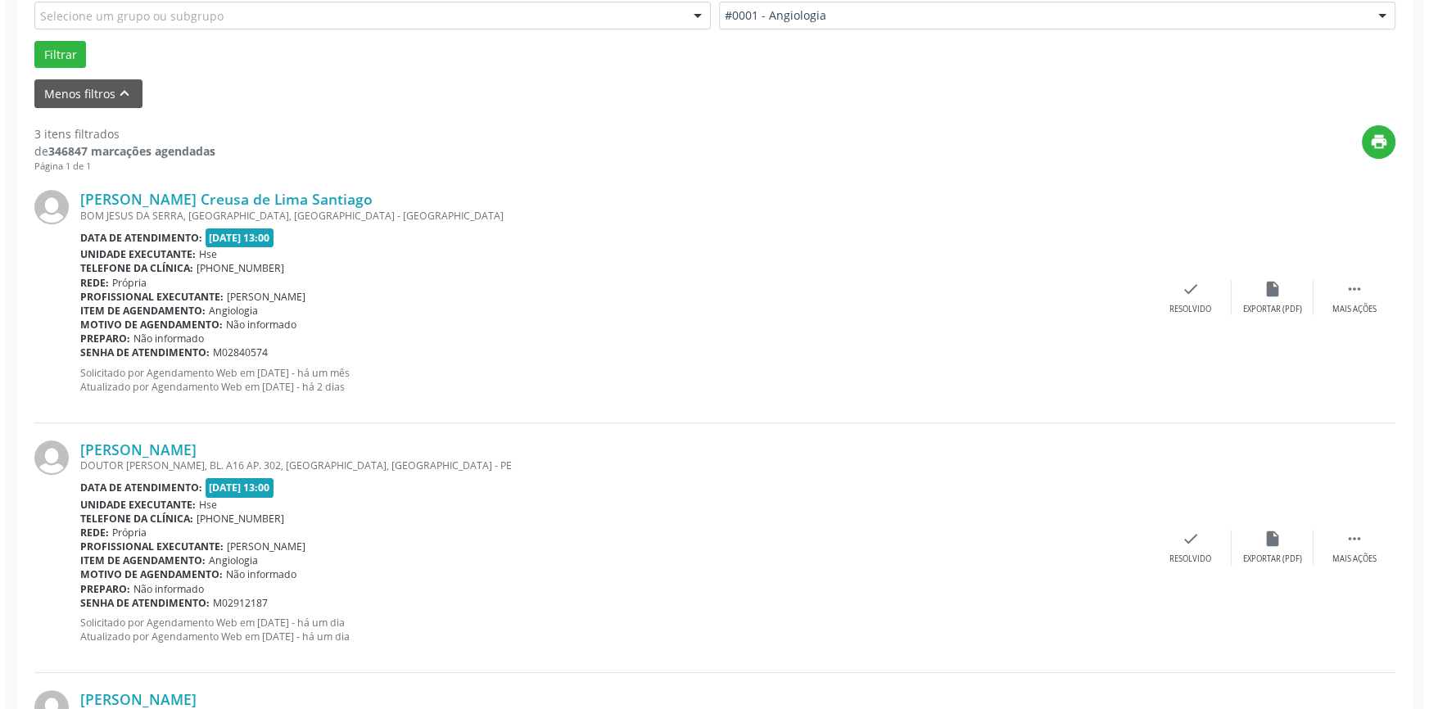
scroll to position [497, 0]
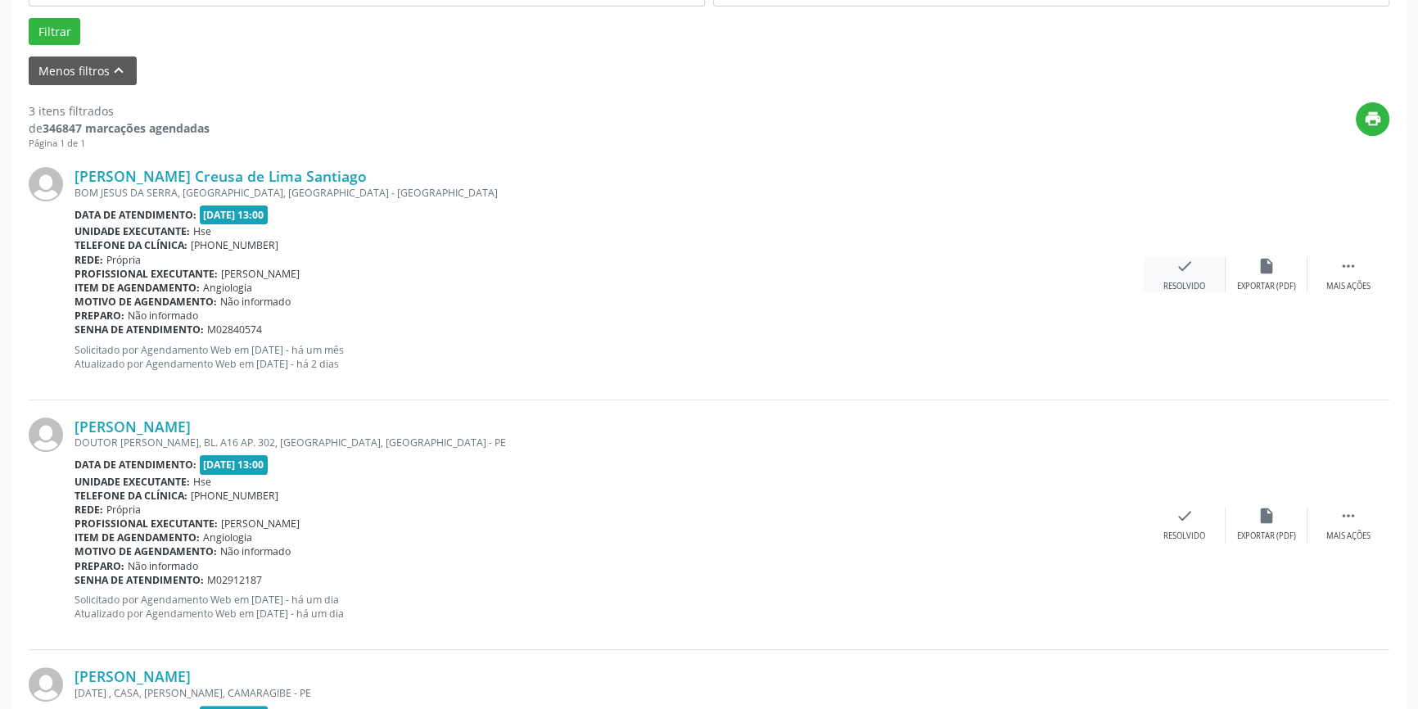
click at [1185, 278] on div "check Resolvido" at bounding box center [1185, 274] width 82 height 35
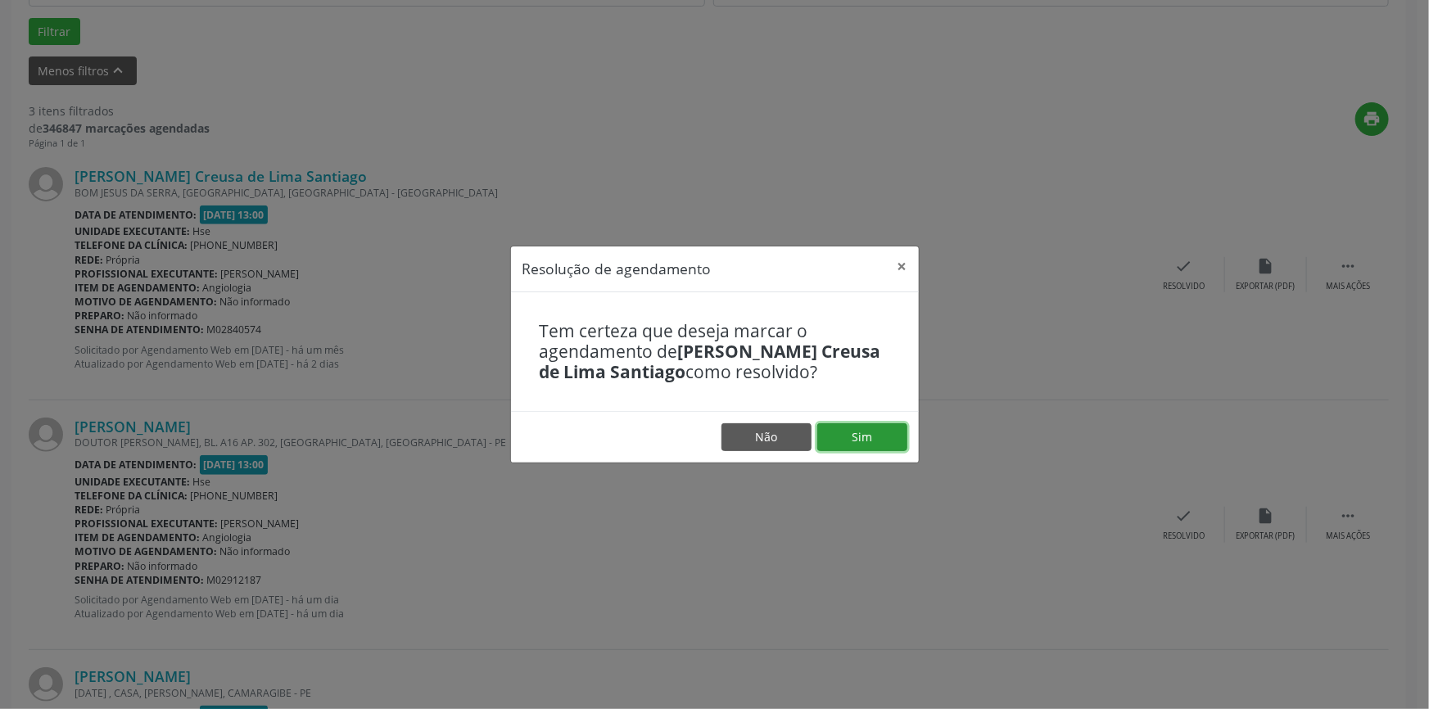
click at [860, 436] on button "Sim" at bounding box center [862, 437] width 90 height 28
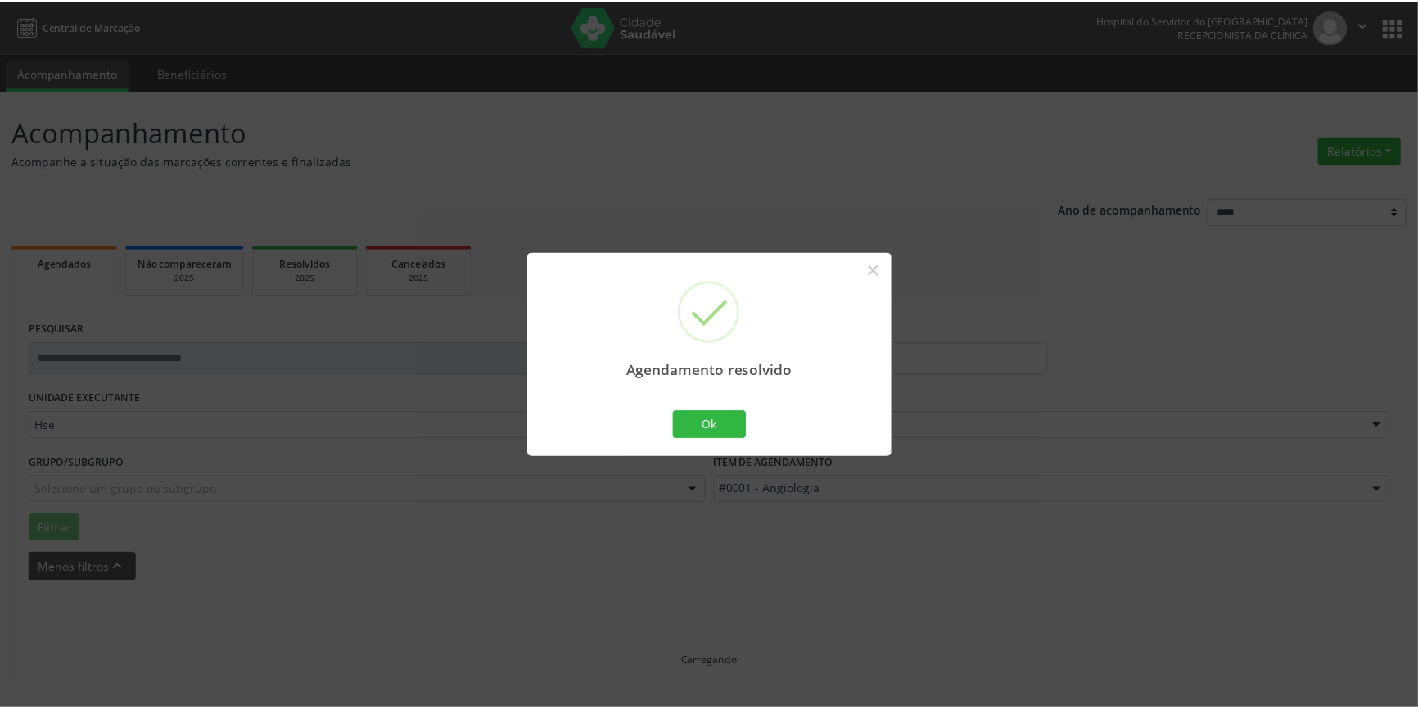
scroll to position [0, 0]
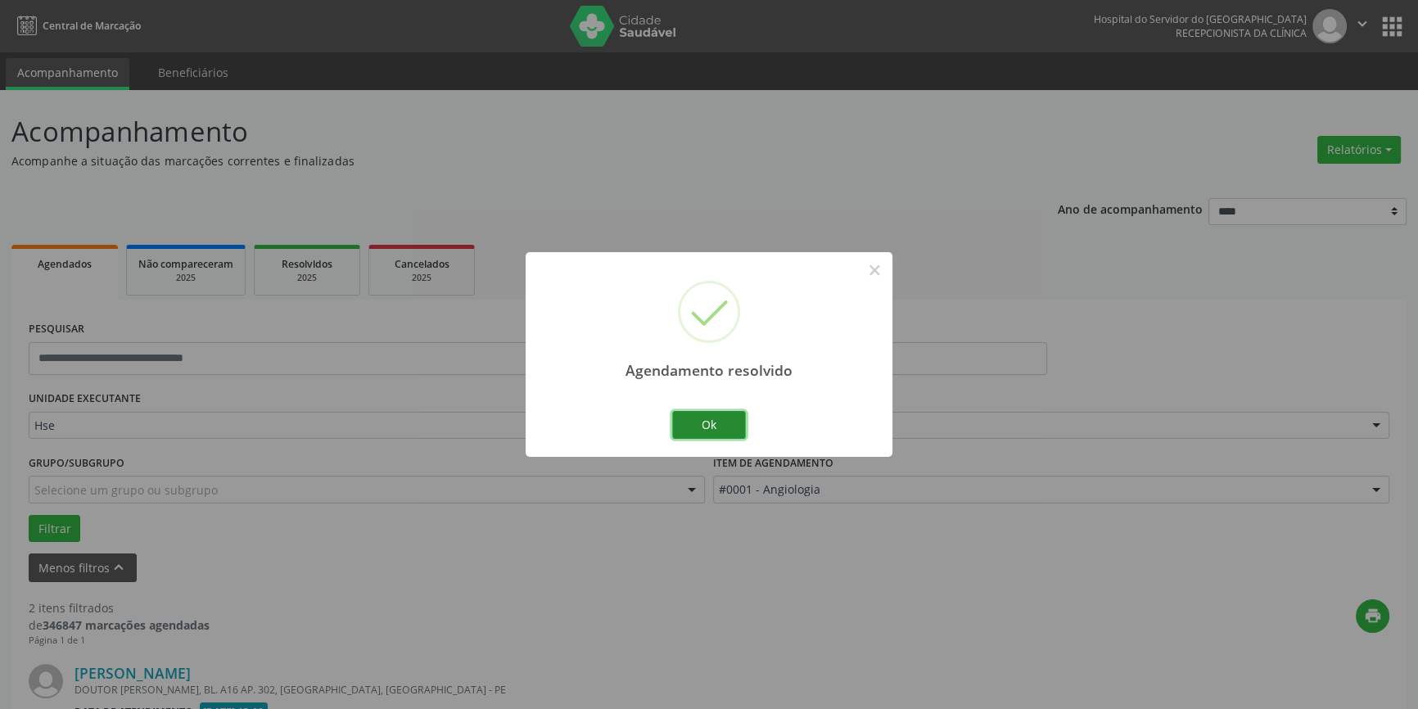
click at [716, 420] on button "Ok" at bounding box center [709, 425] width 74 height 28
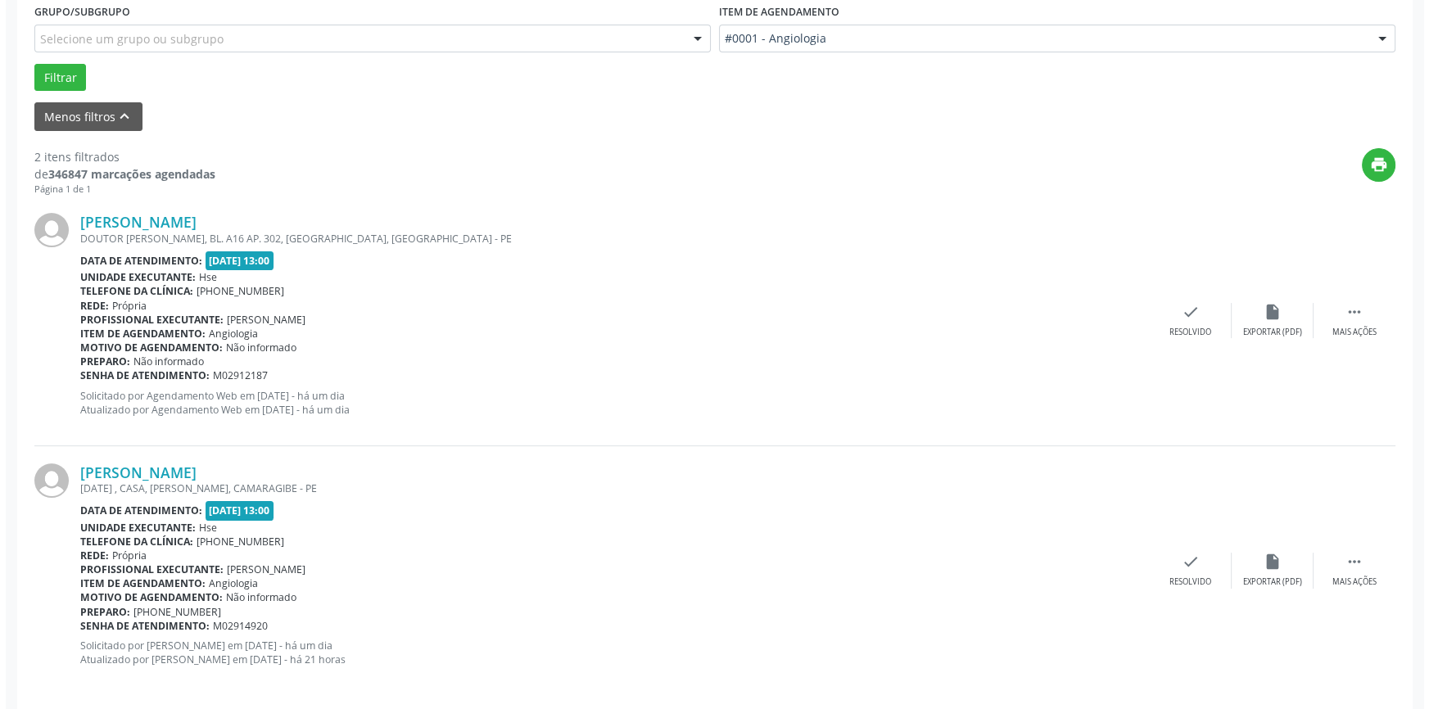
scroll to position [454, 0]
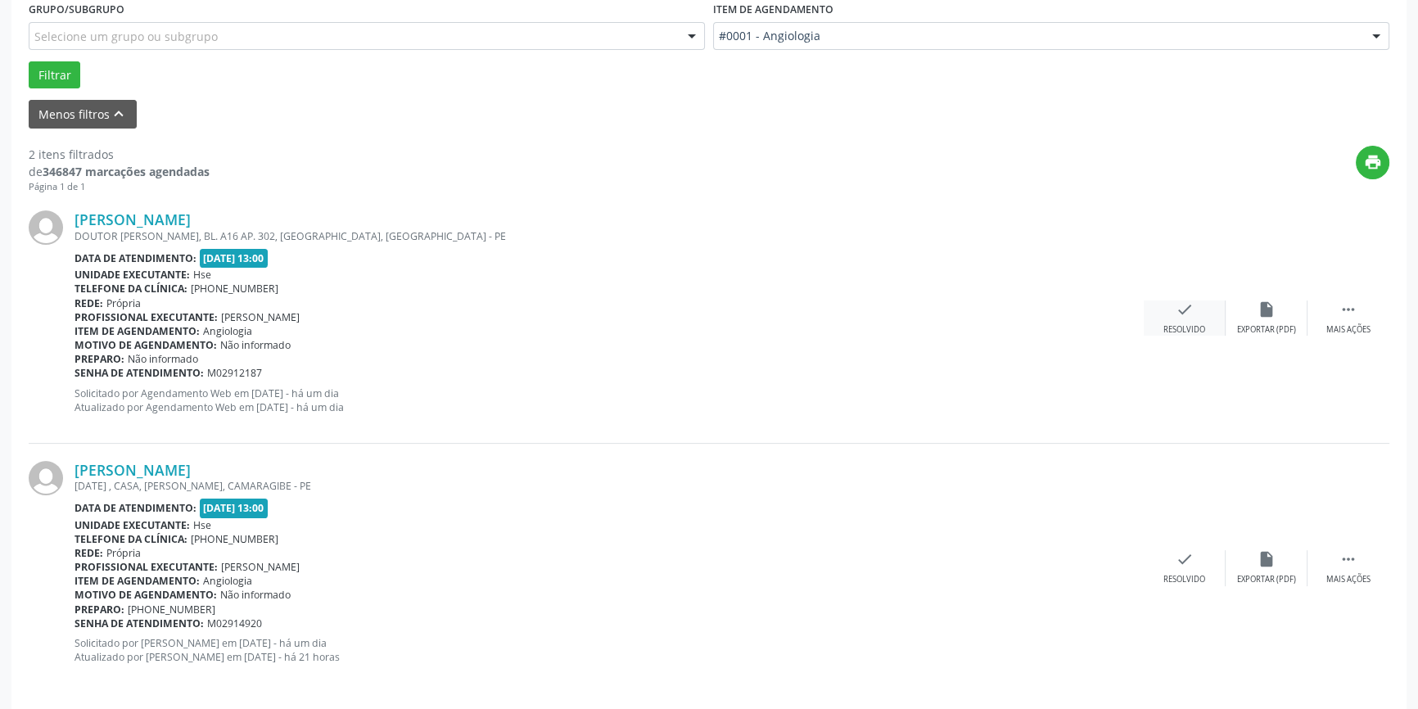
click at [1184, 319] on div "check Resolvido" at bounding box center [1185, 318] width 82 height 35
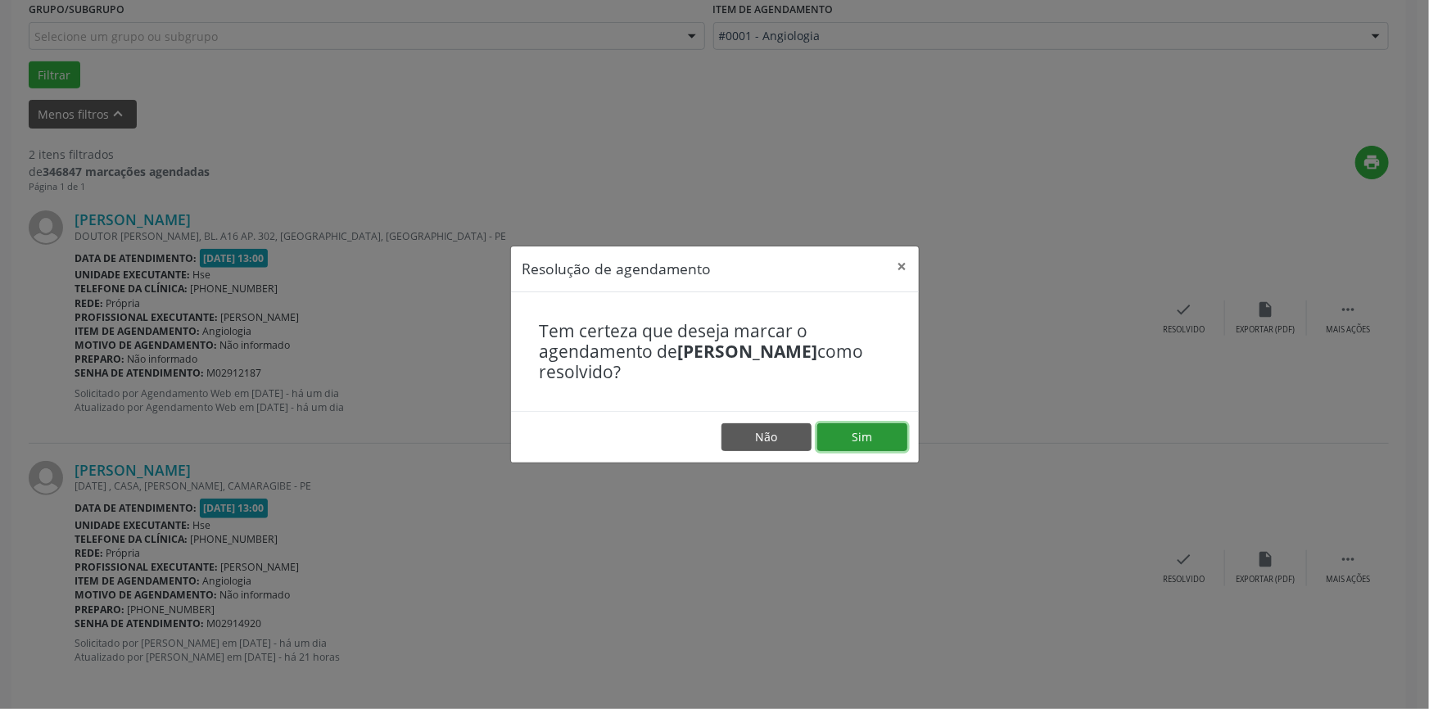
click at [871, 427] on button "Sim" at bounding box center [862, 437] width 90 height 28
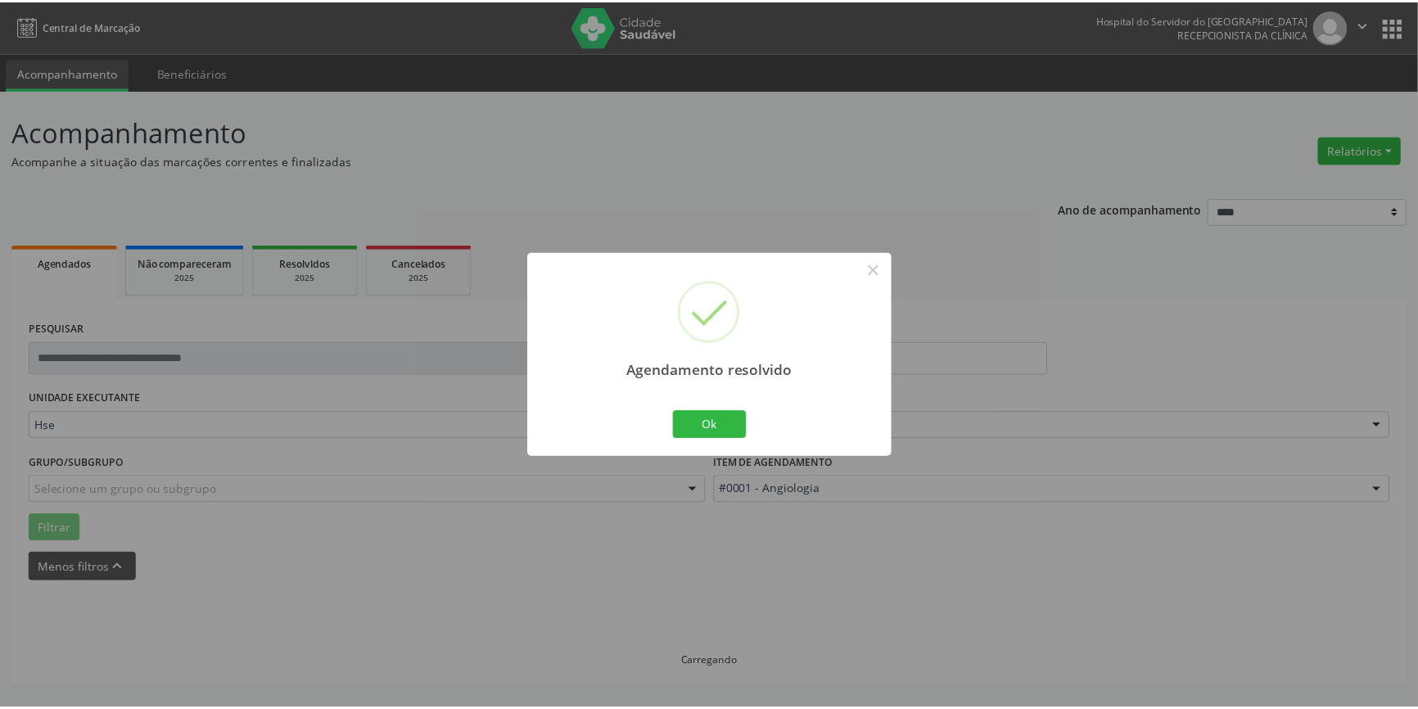
scroll to position [0, 0]
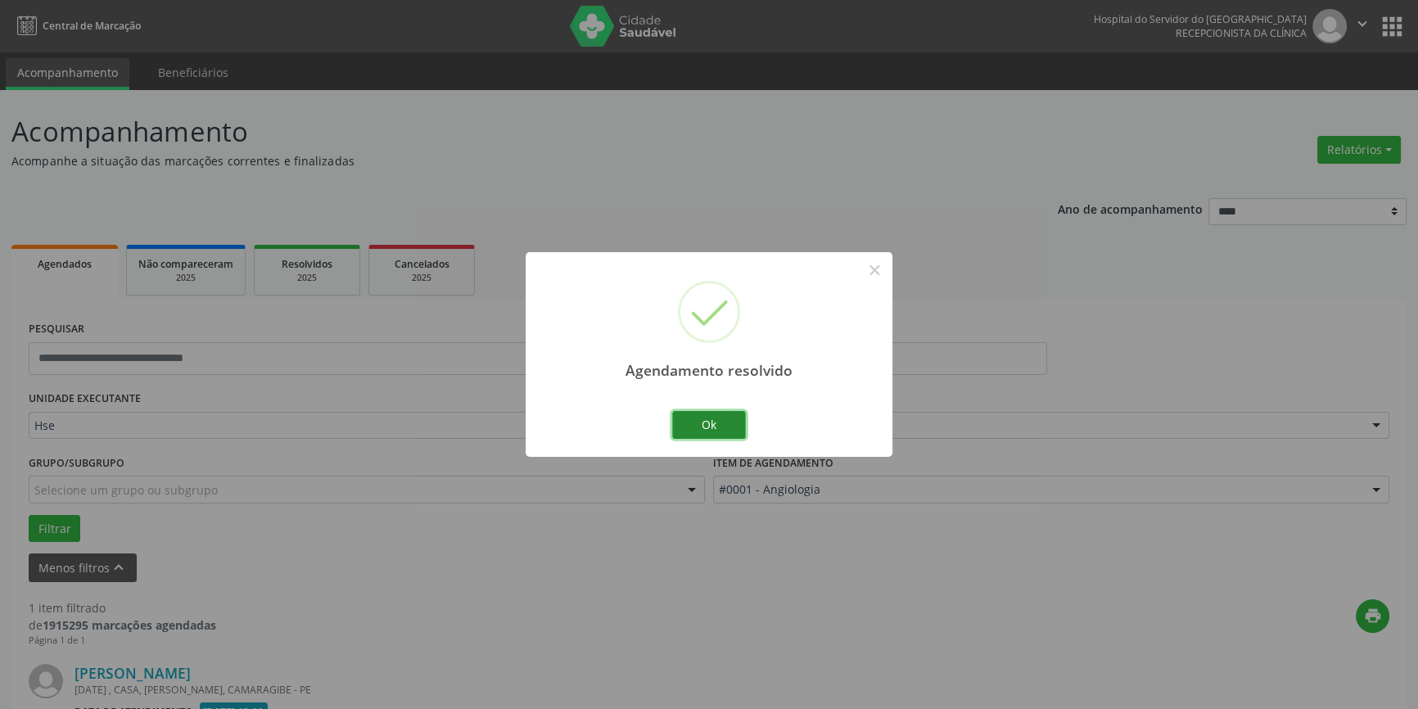
click at [720, 423] on button "Ok" at bounding box center [709, 425] width 74 height 28
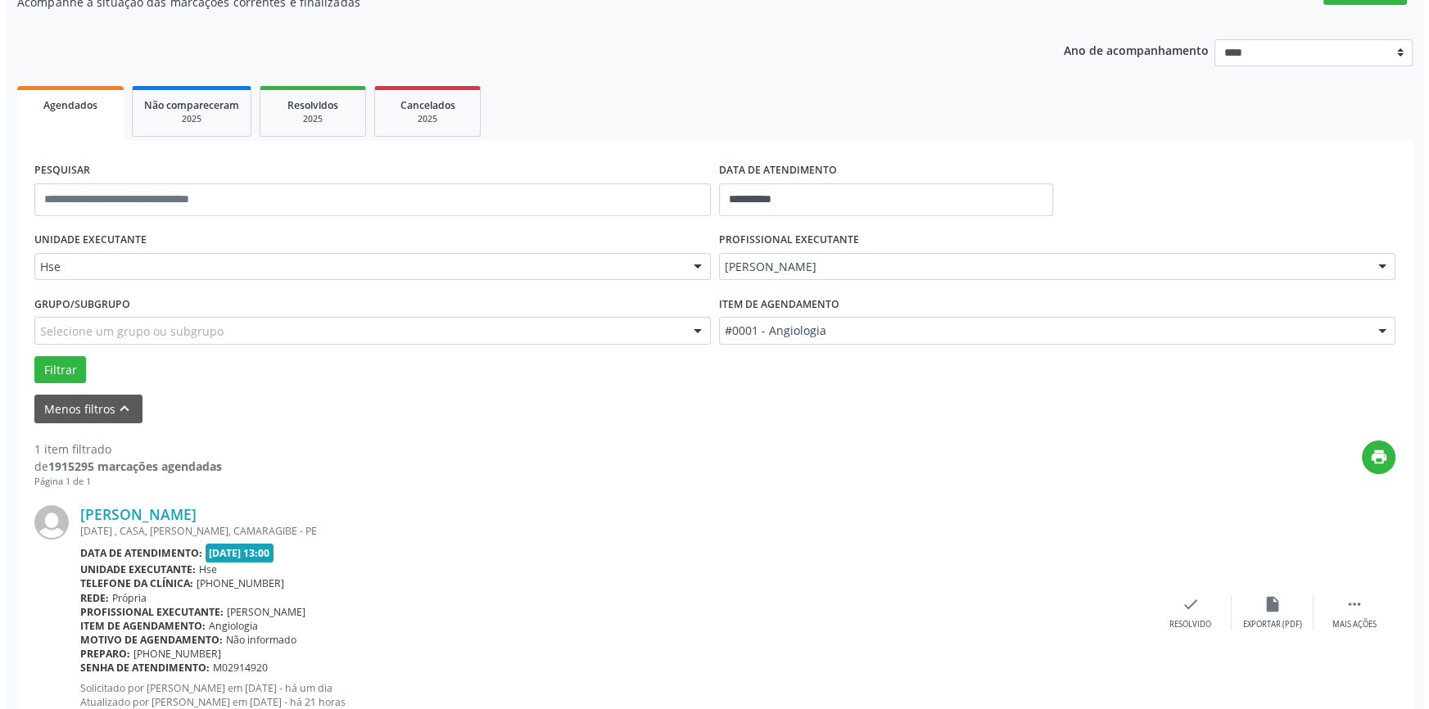
scroll to position [215, 0]
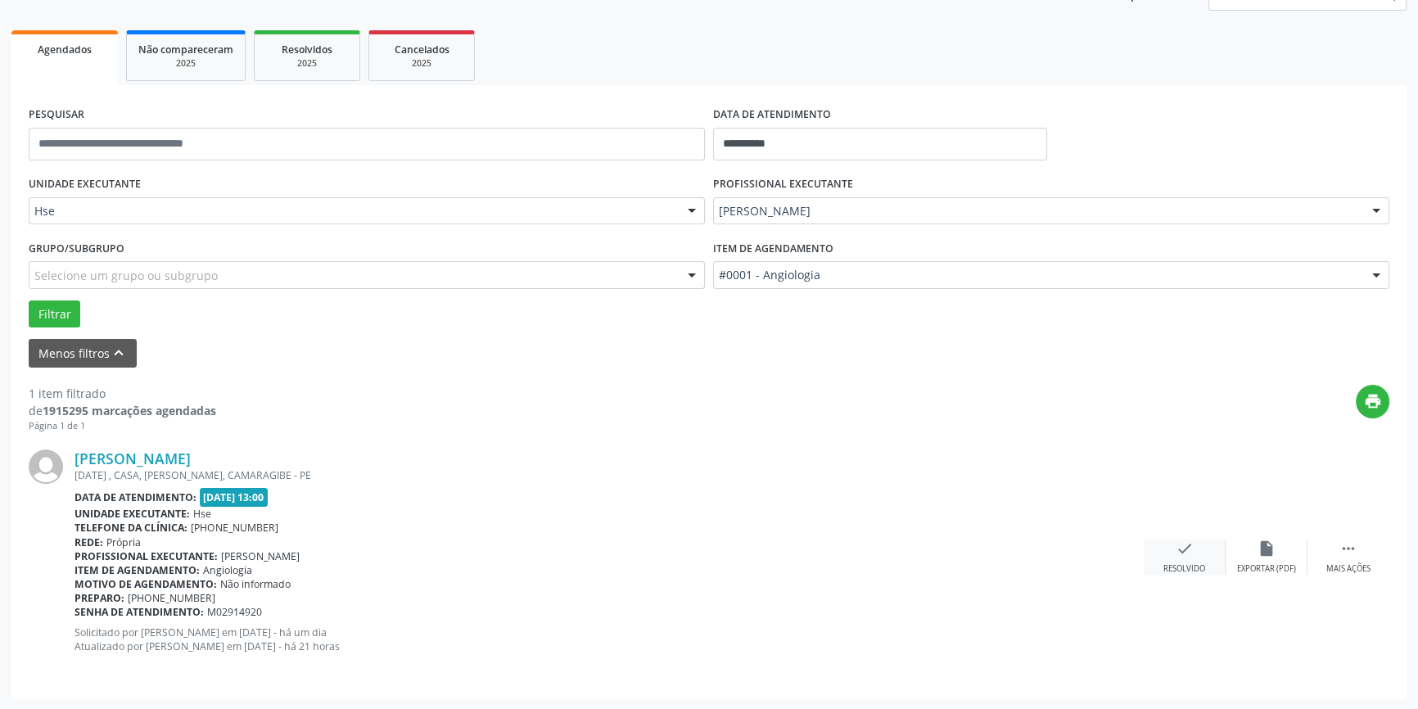
click at [1202, 565] on div "Resolvido" at bounding box center [1185, 568] width 42 height 11
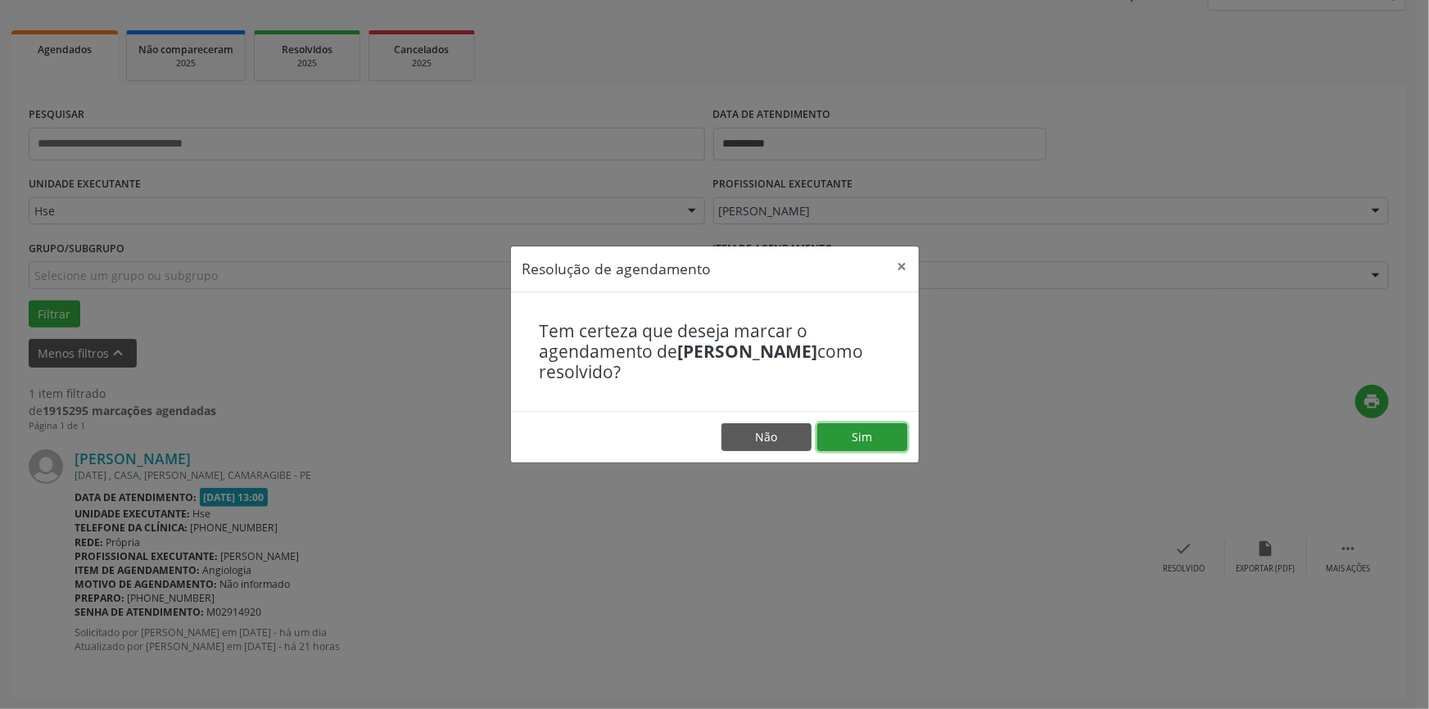
click at [866, 426] on button "Sim" at bounding box center [862, 437] width 90 height 28
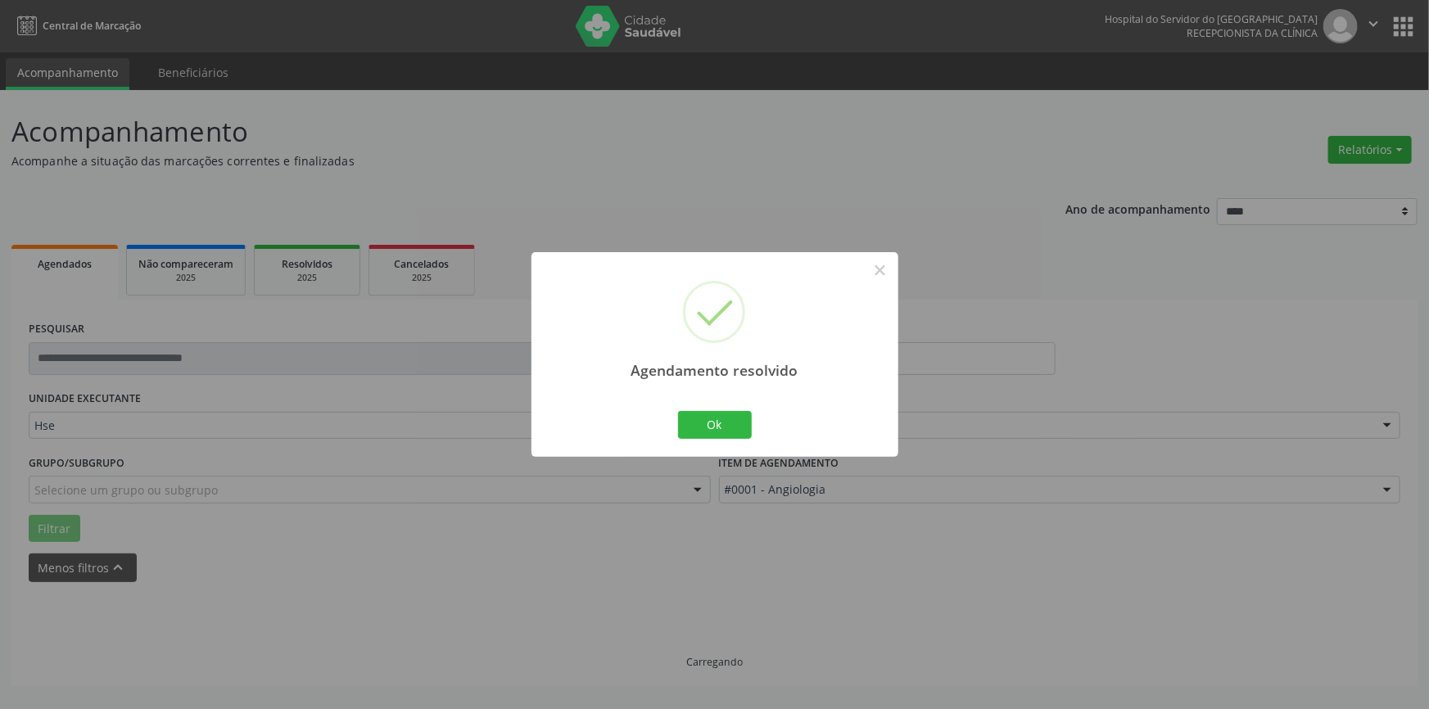
scroll to position [0, 0]
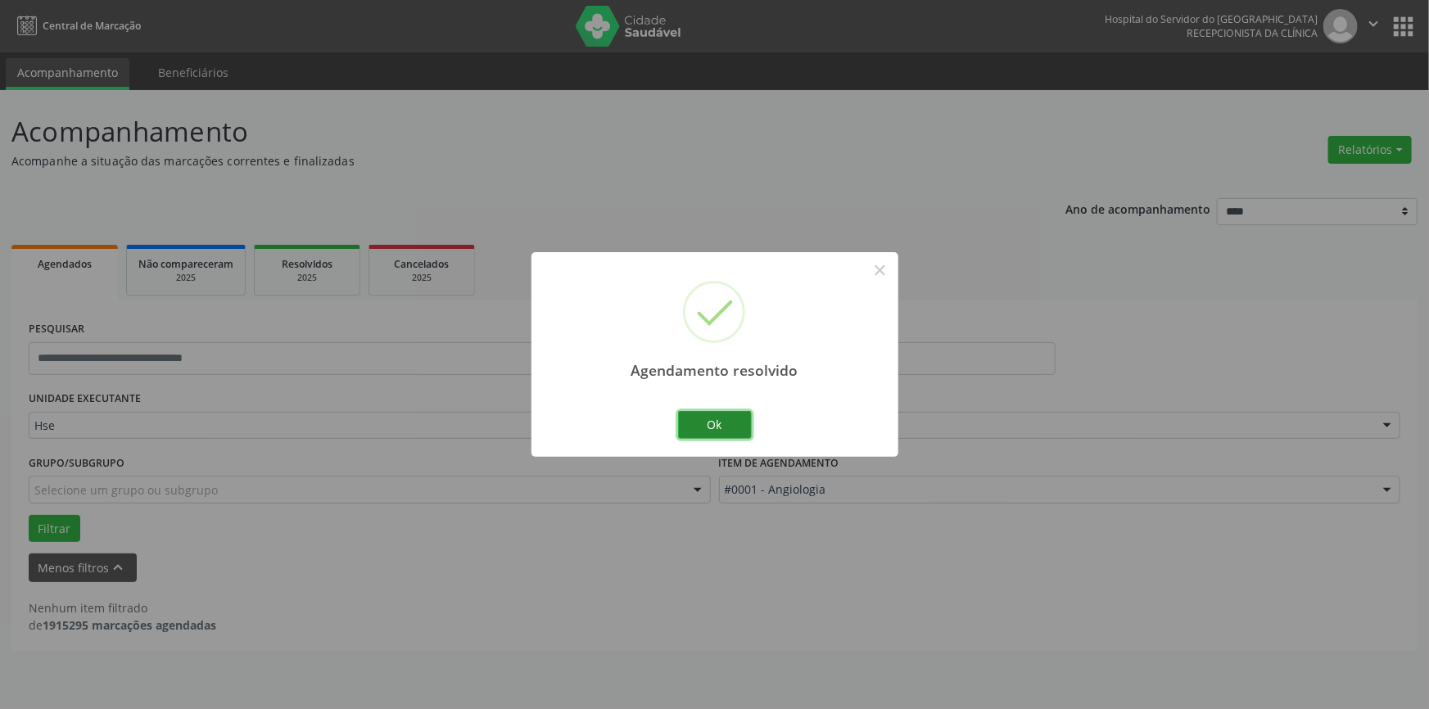
click at [723, 428] on button "Ok" at bounding box center [715, 425] width 74 height 28
